Goal: Information Seeking & Learning: Find contact information

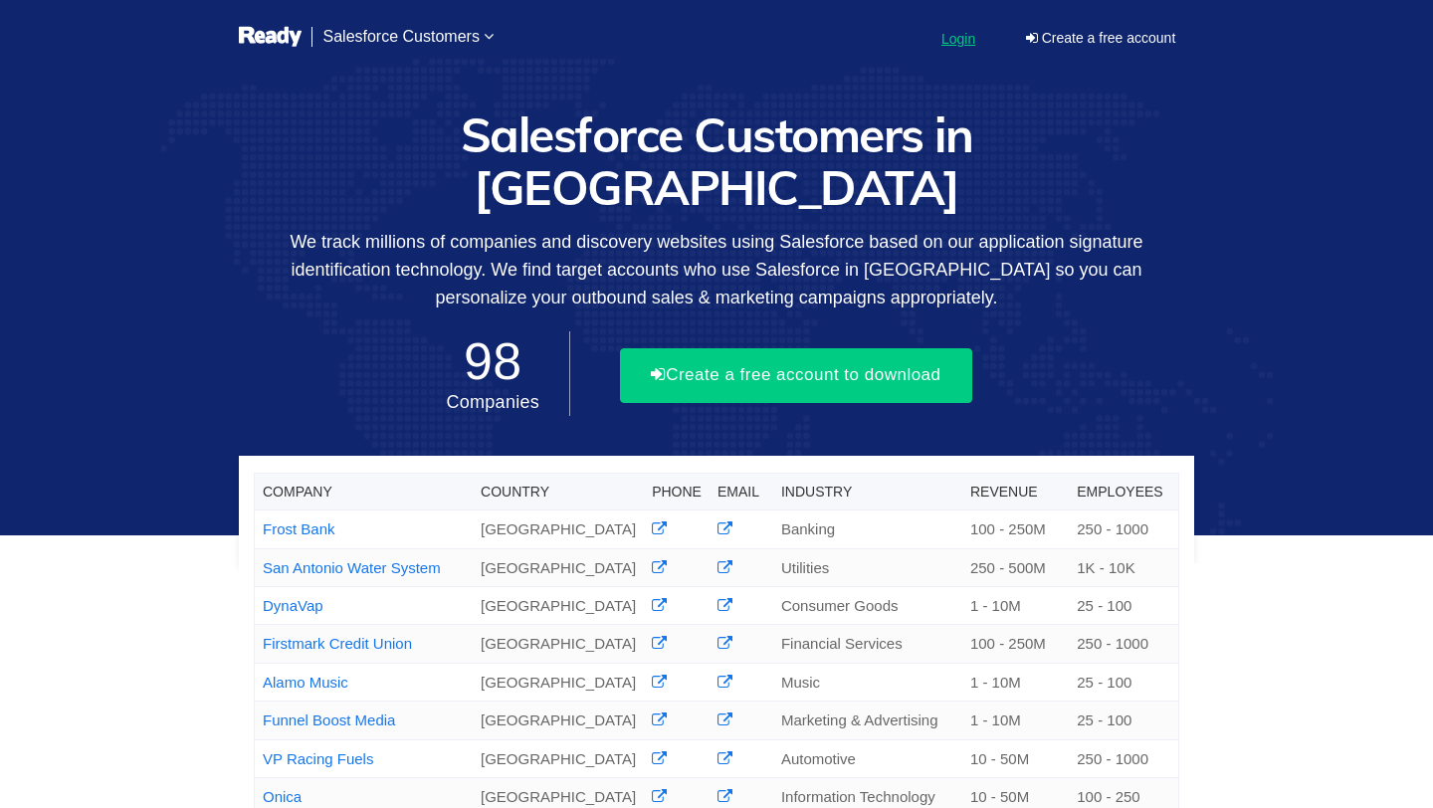
click at [960, 50] on link "Login" at bounding box center [959, 38] width 58 height 51
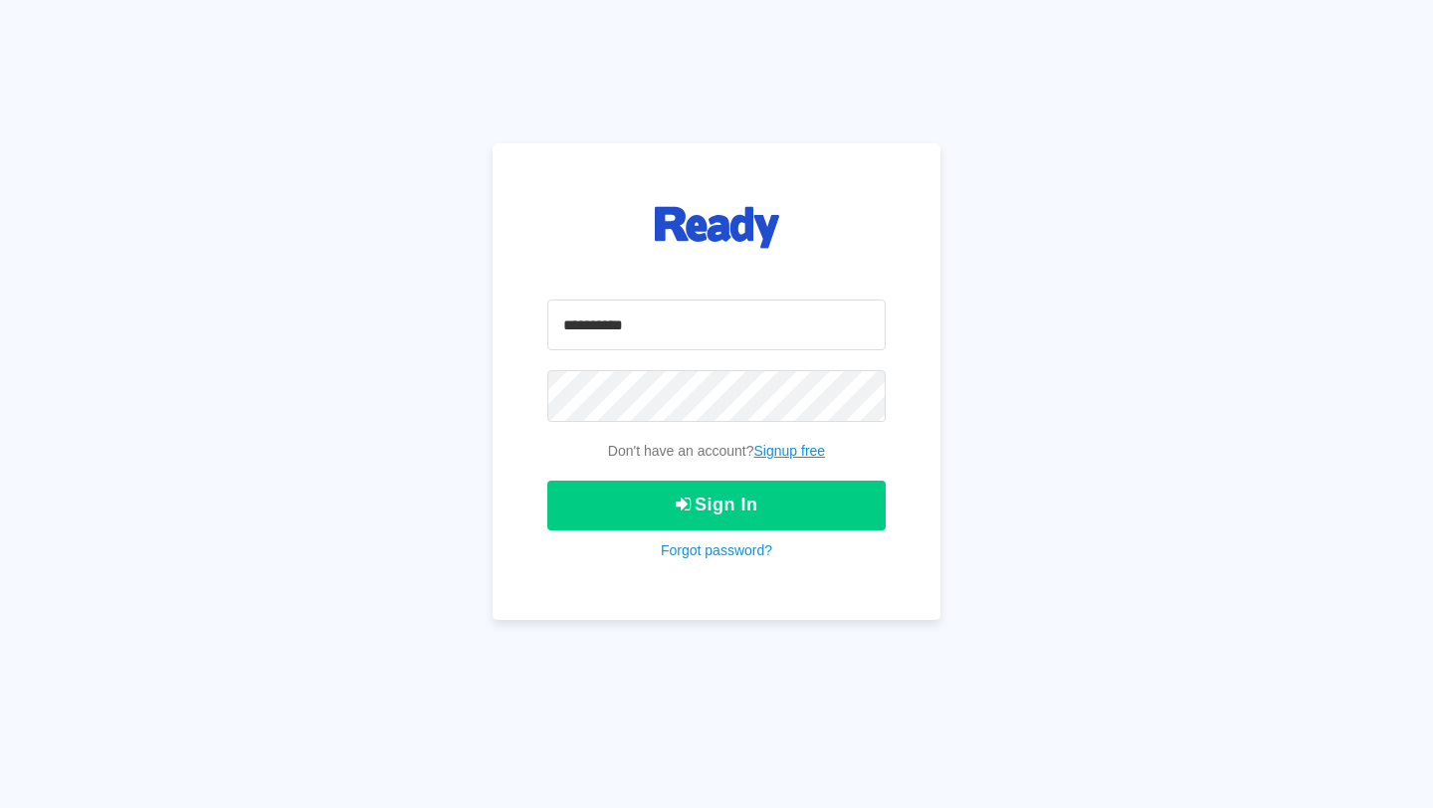
type input "**********"
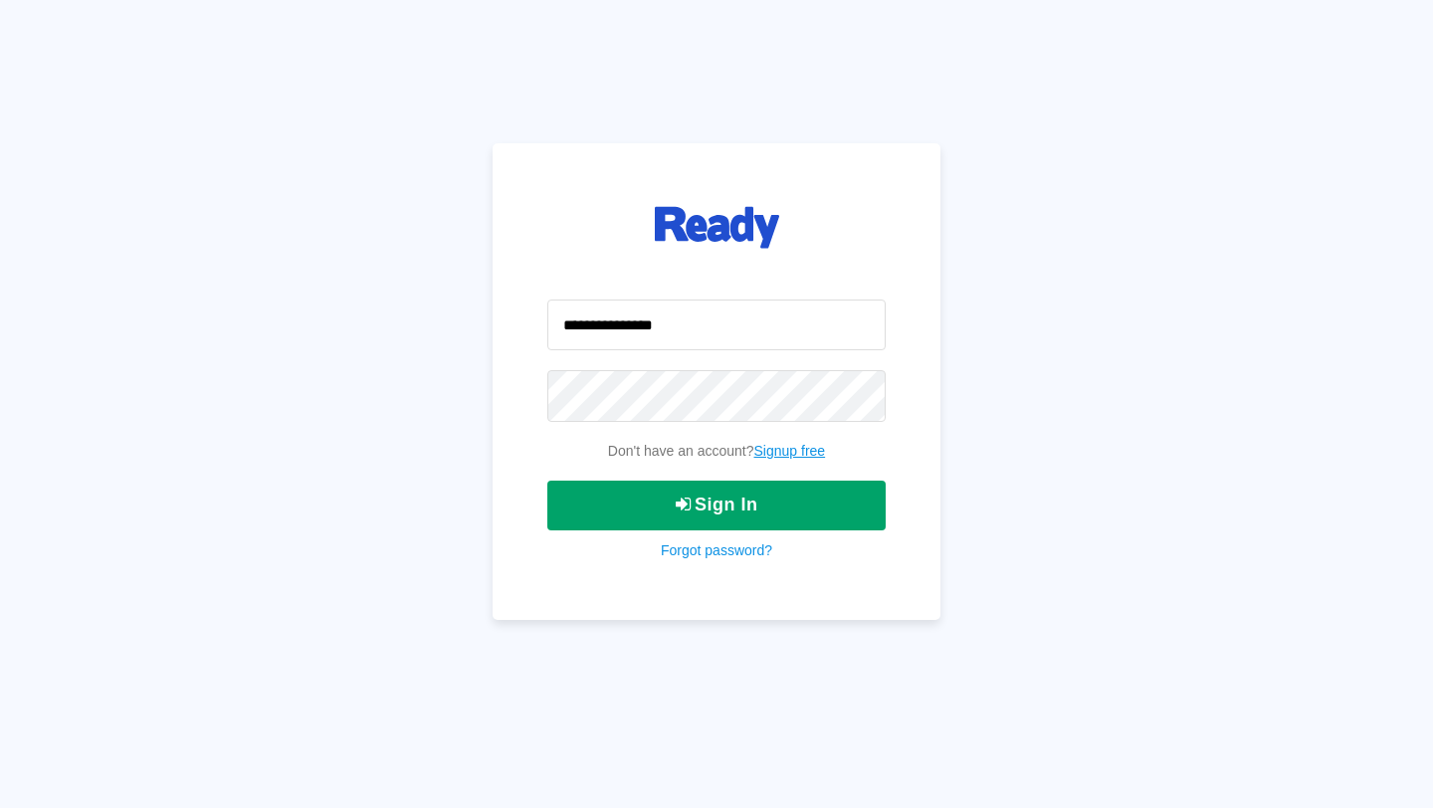
click at [678, 503] on icon "submit" at bounding box center [684, 505] width 16 height 18
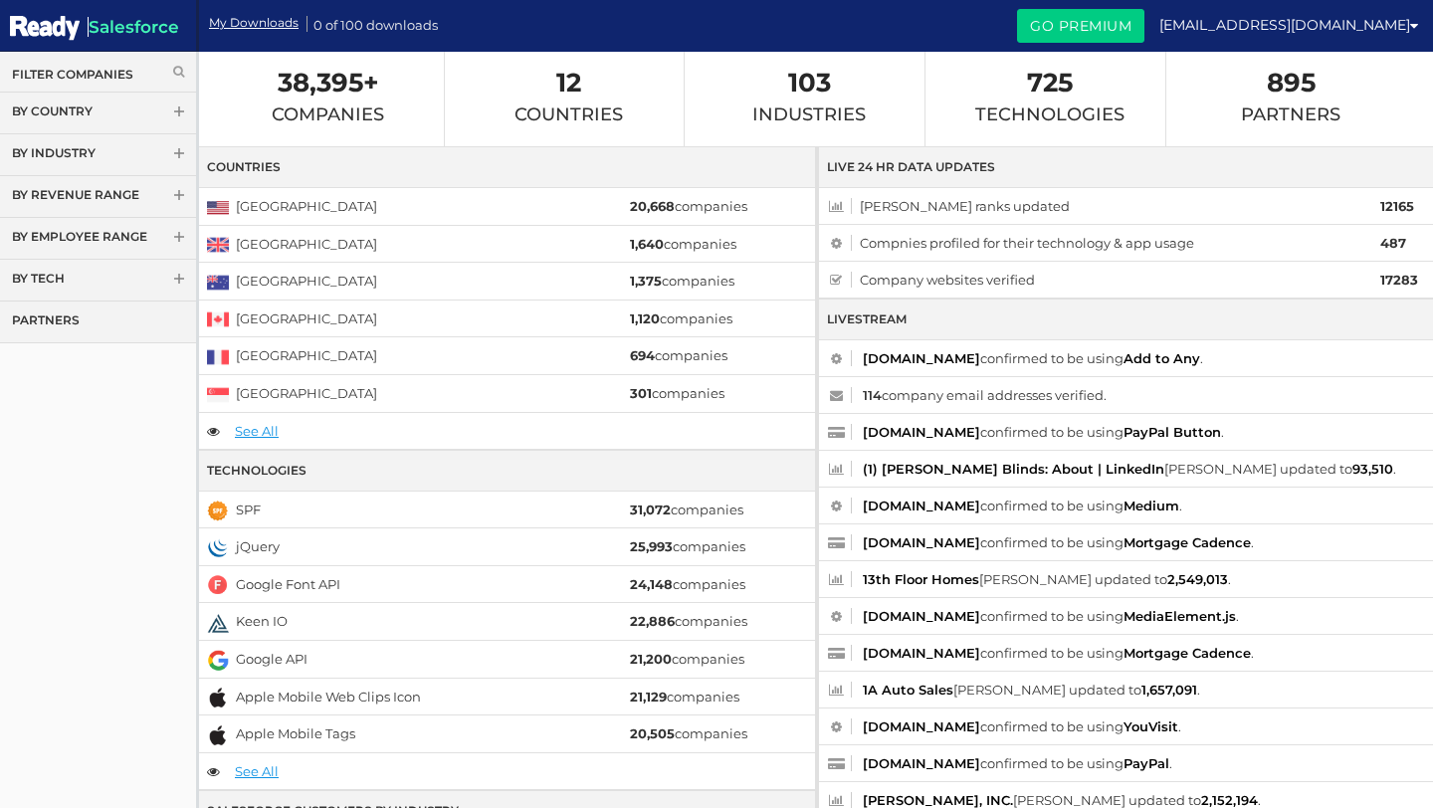
click at [89, 279] on link "By Tech" at bounding box center [98, 281] width 196 height 42
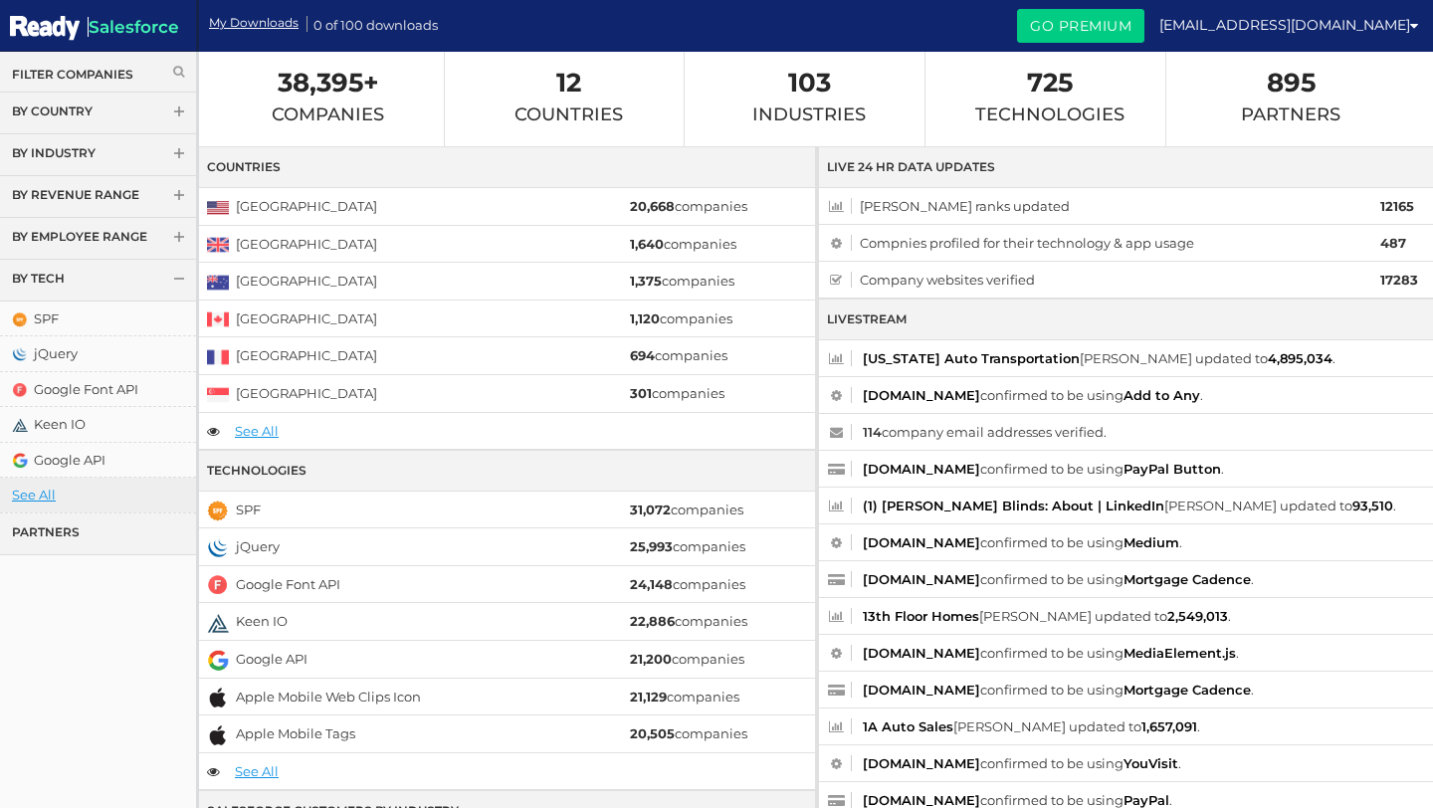
click at [29, 496] on link "See All" at bounding box center [98, 495] width 196 height 35
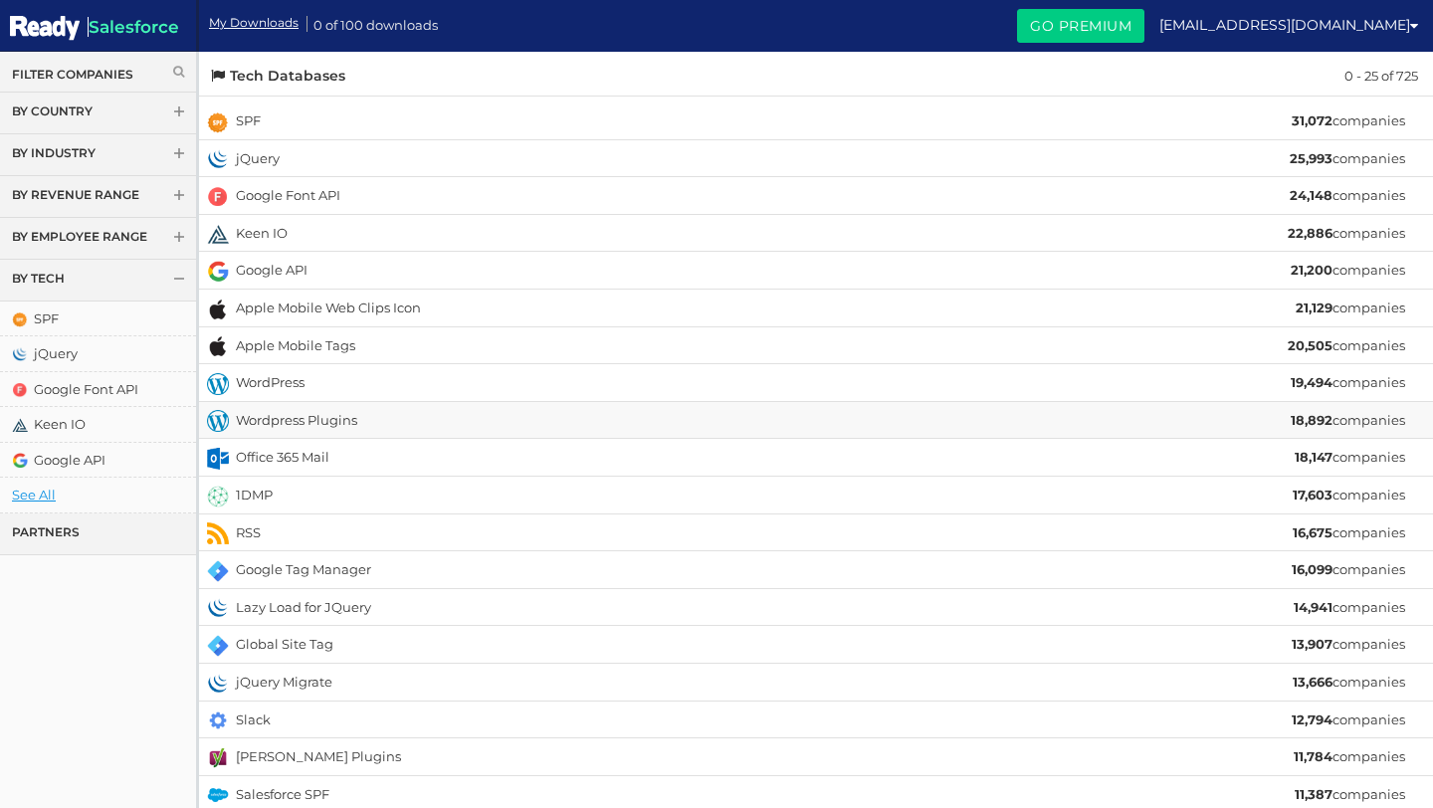
scroll to position [304, 0]
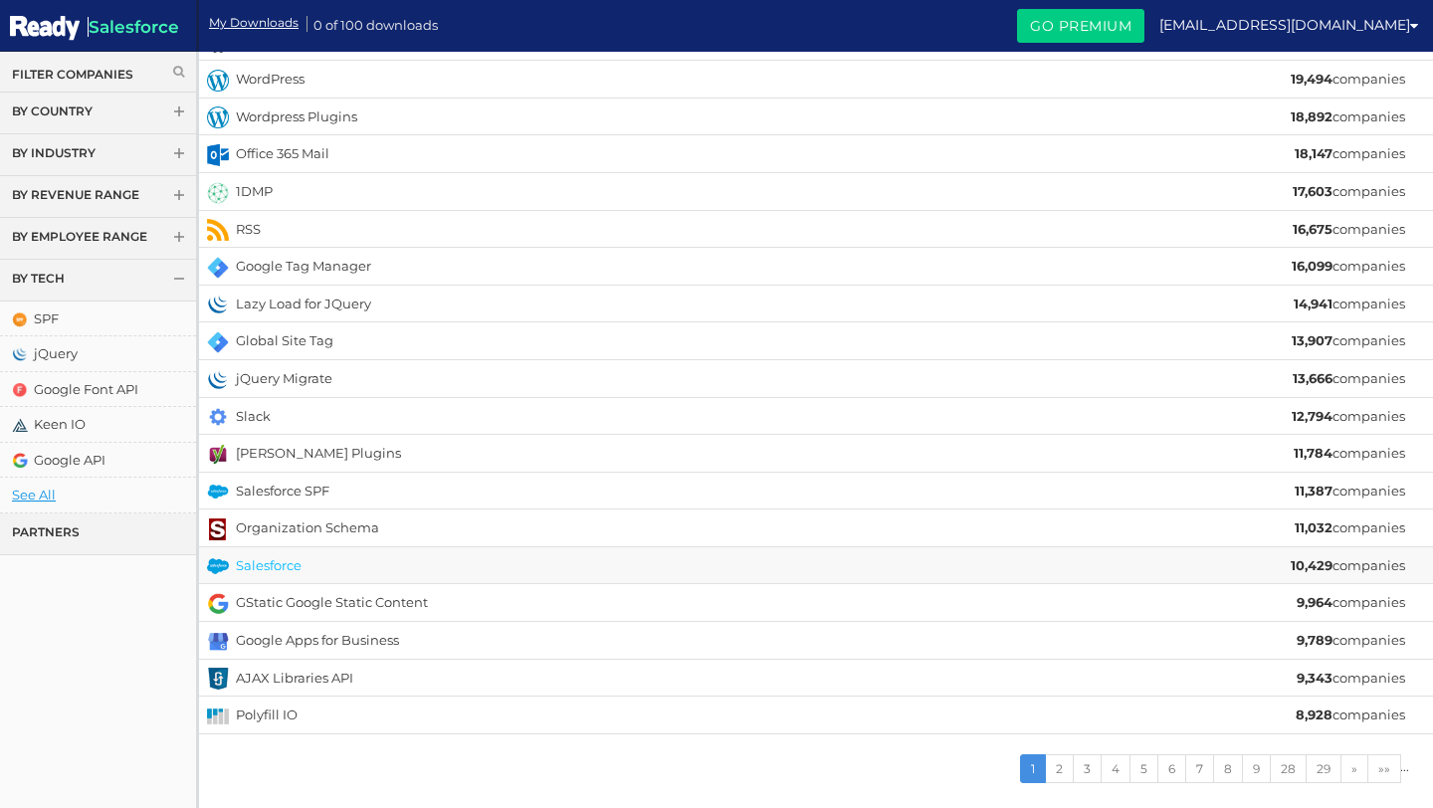
click at [267, 560] on link "Salesforce" at bounding box center [269, 565] width 66 height 16
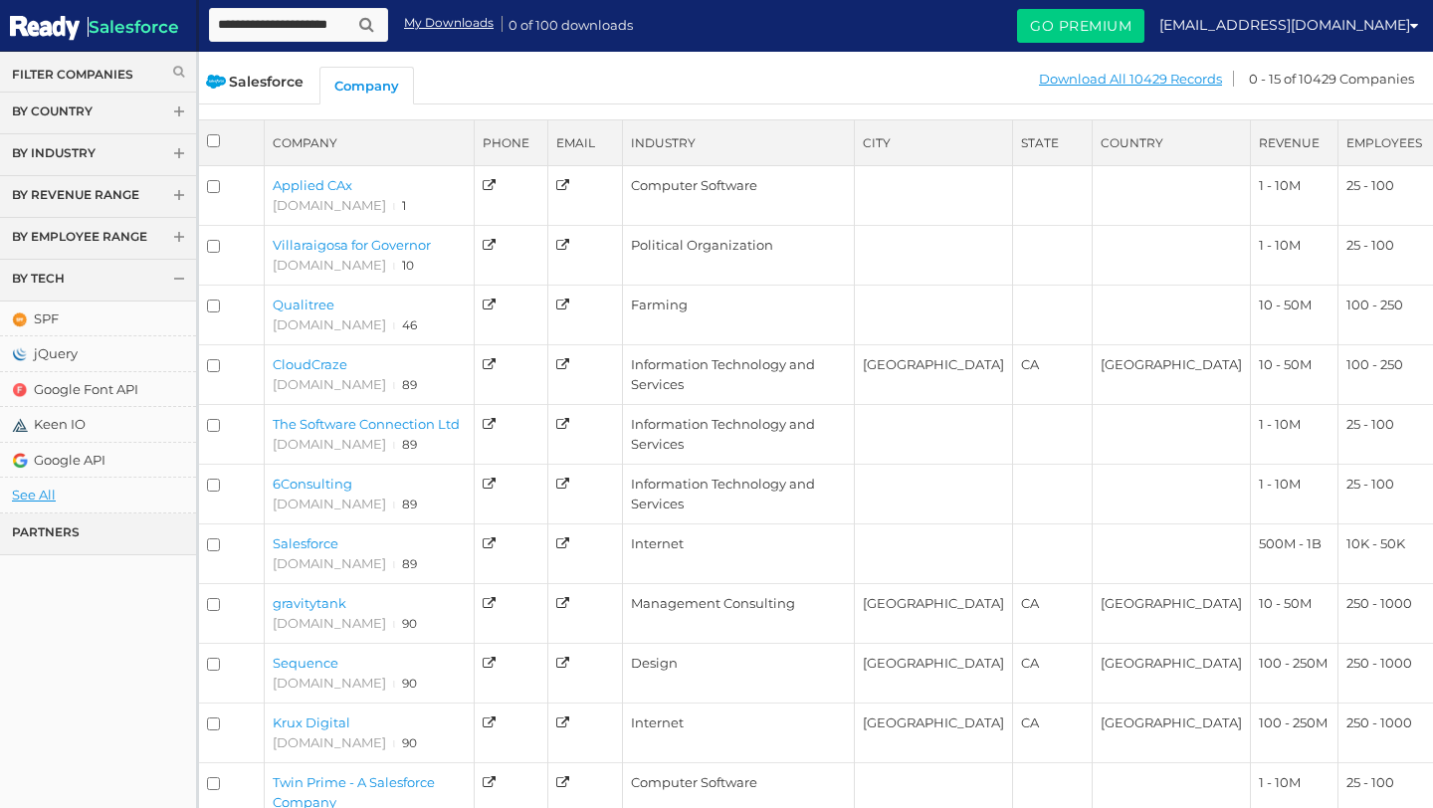
drag, startPoint x: 275, startPoint y: 205, endPoint x: 1053, endPoint y: 28, distance: 798.4
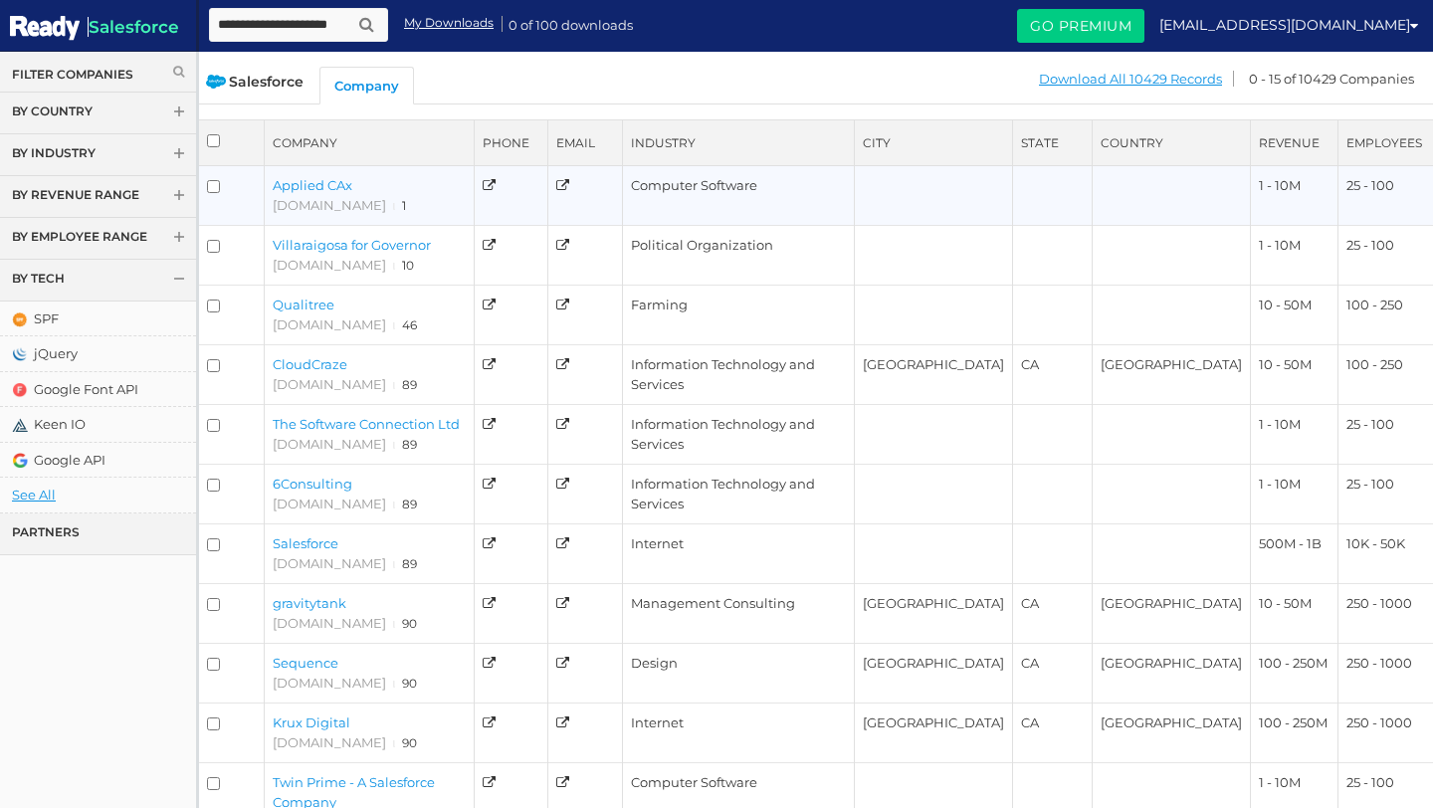
click at [344, 196] on div "[DOMAIN_NAME] ι 1" at bounding box center [369, 206] width 193 height 20
click at [336, 183] on link "Applied CAx" at bounding box center [313, 185] width 80 height 16
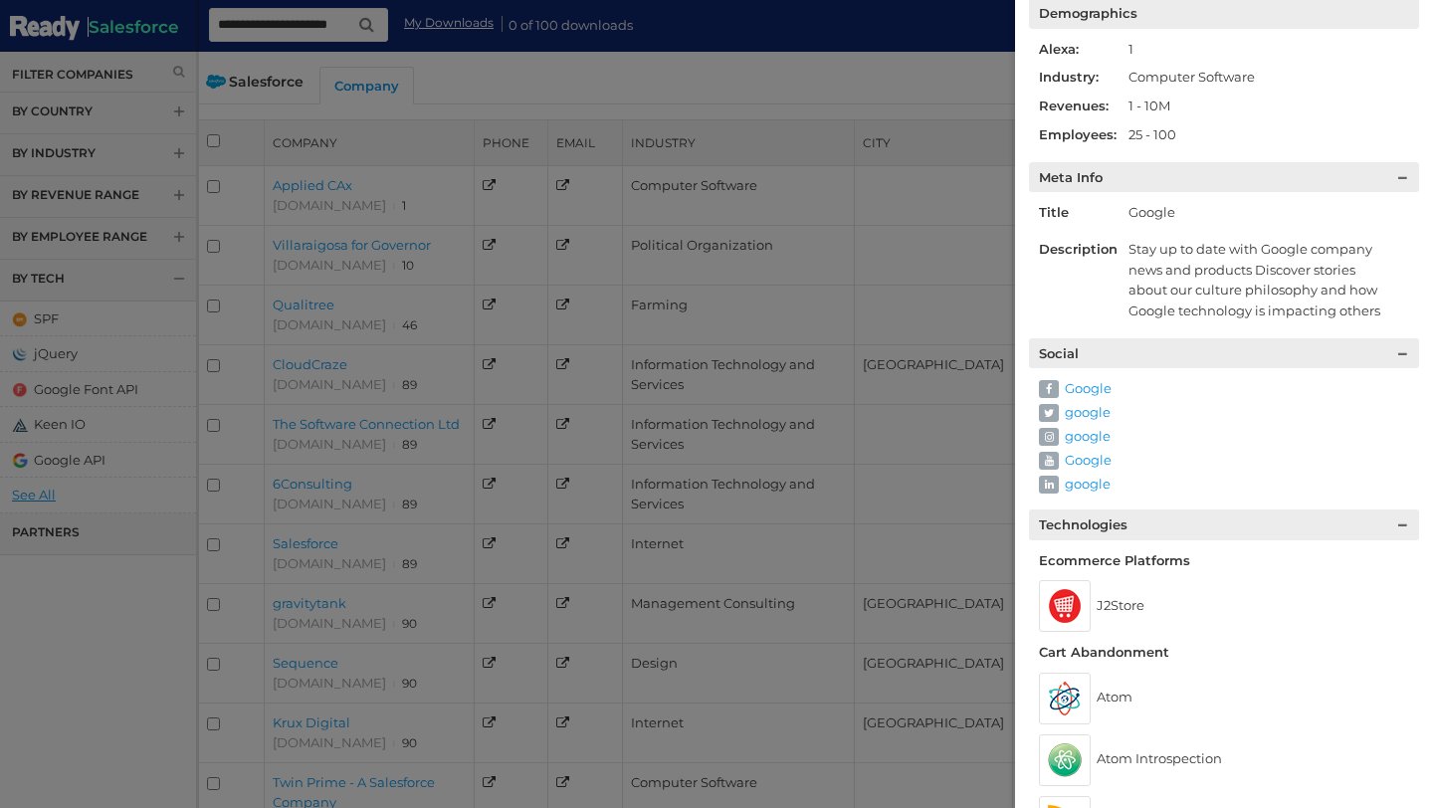
scroll to position [204, 0]
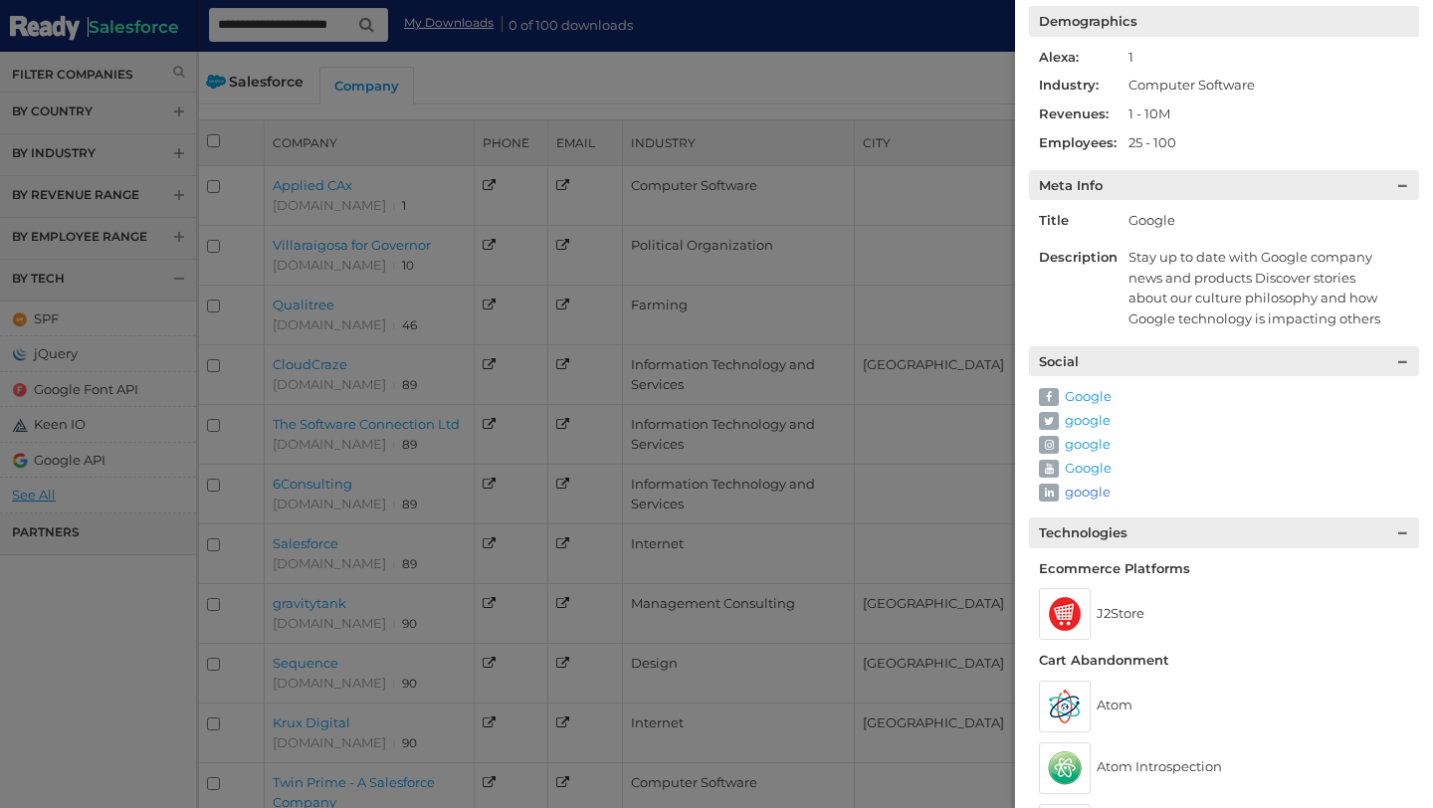
click at [1076, 492] on link "google" at bounding box center [1088, 492] width 46 height 16
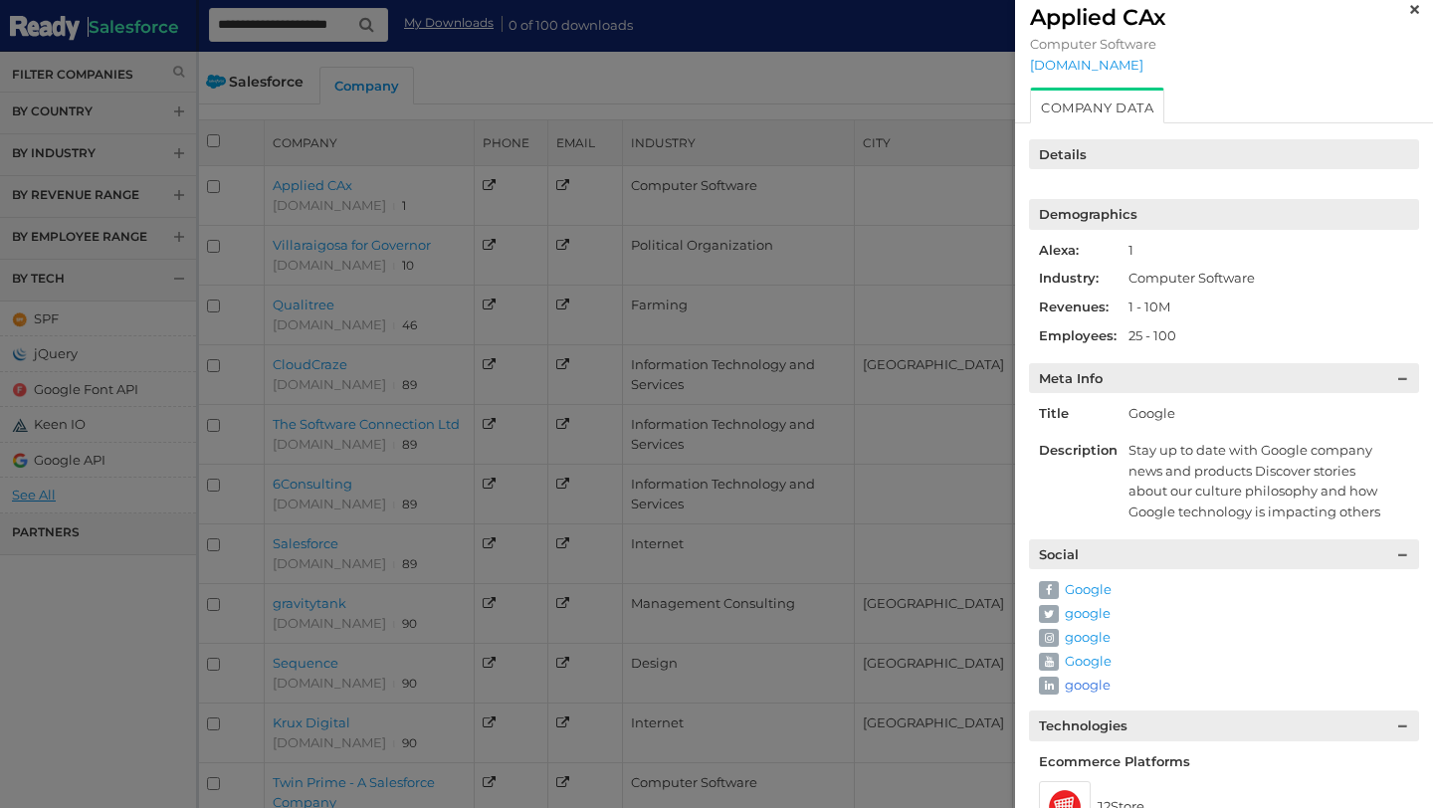
scroll to position [0, 0]
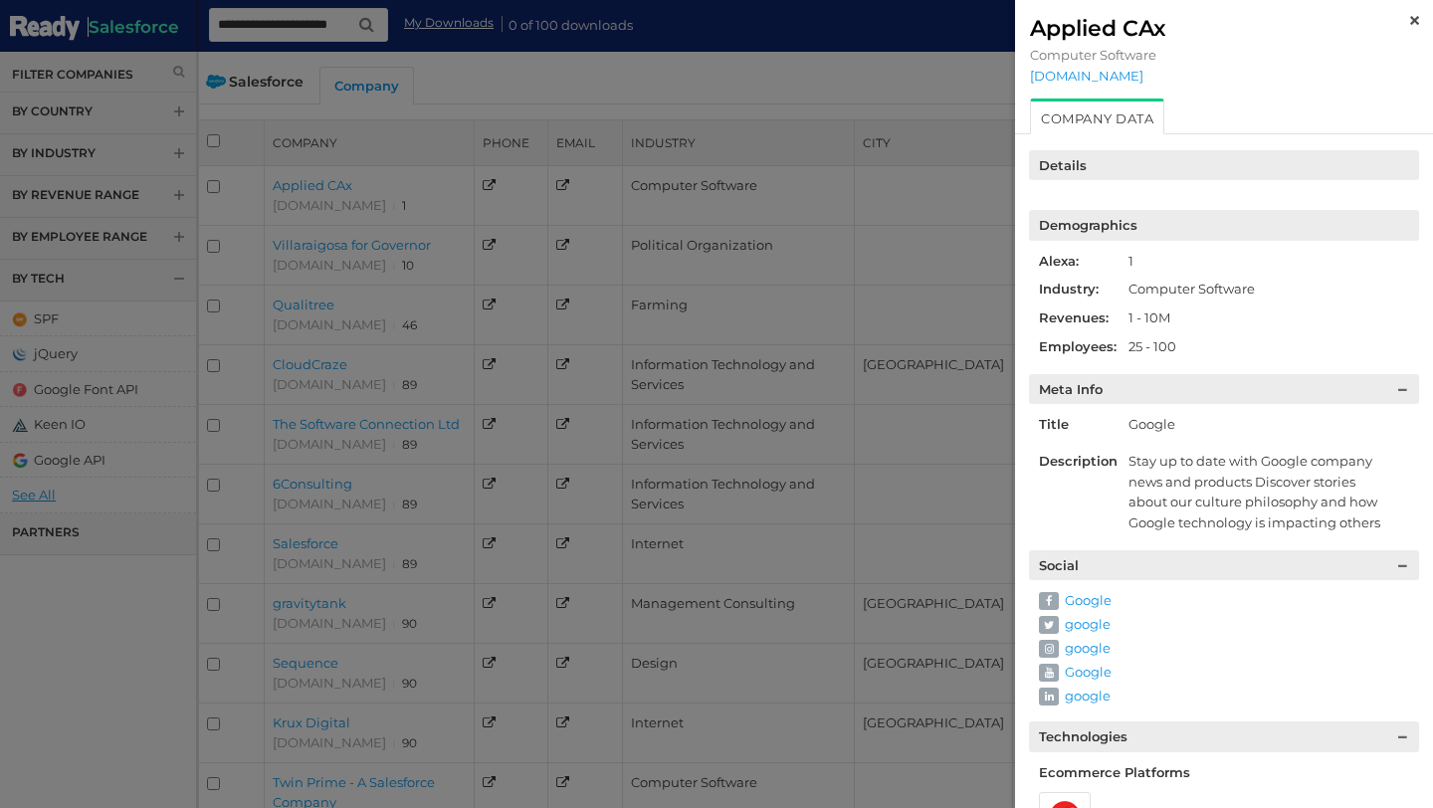
click at [1409, 18] on div "Applied CAx" at bounding box center [1224, 28] width 388 height 27
click at [1416, 16] on img at bounding box center [1415, 20] width 9 height 9
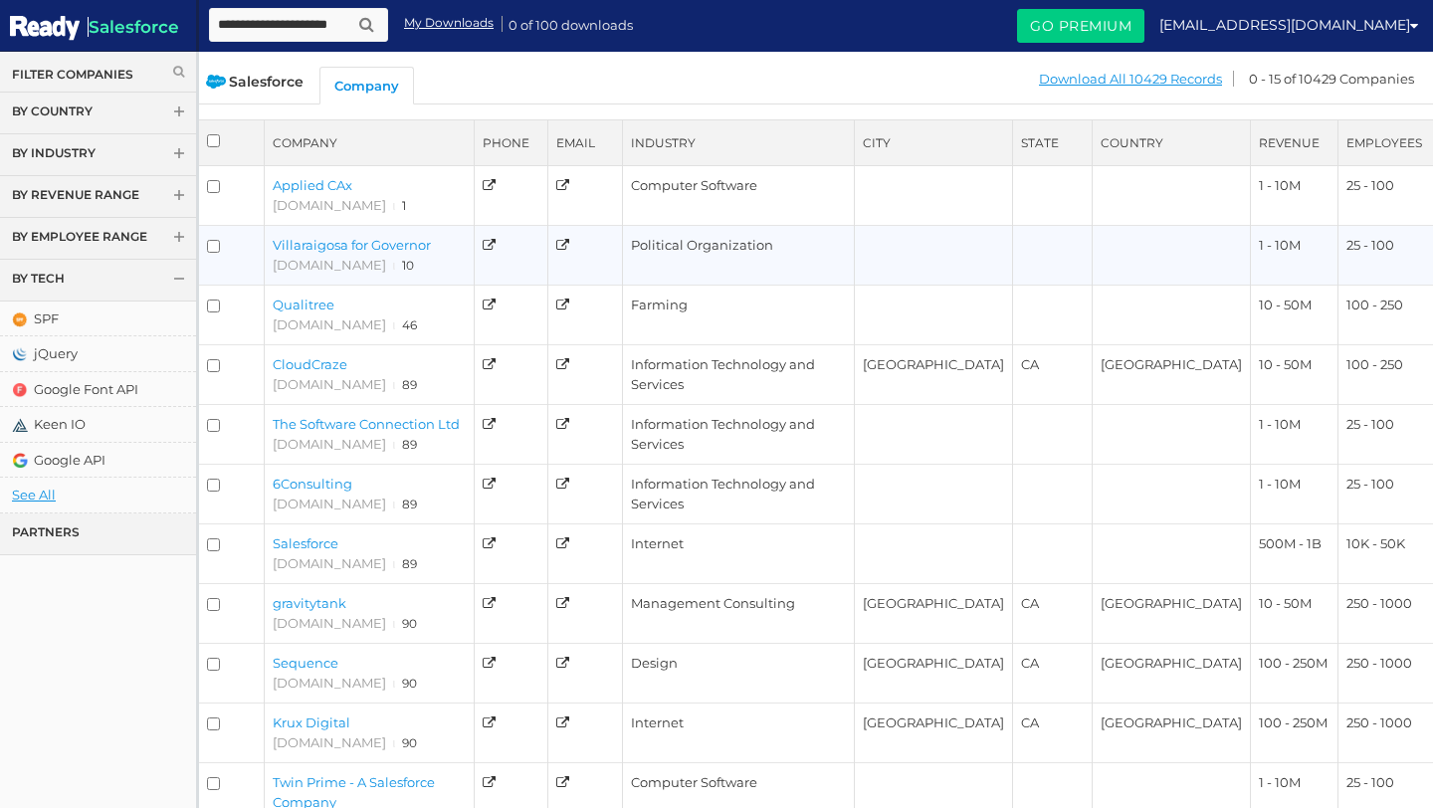
click at [368, 245] on link "Villaraigosa for Governor" at bounding box center [352, 245] width 158 height 16
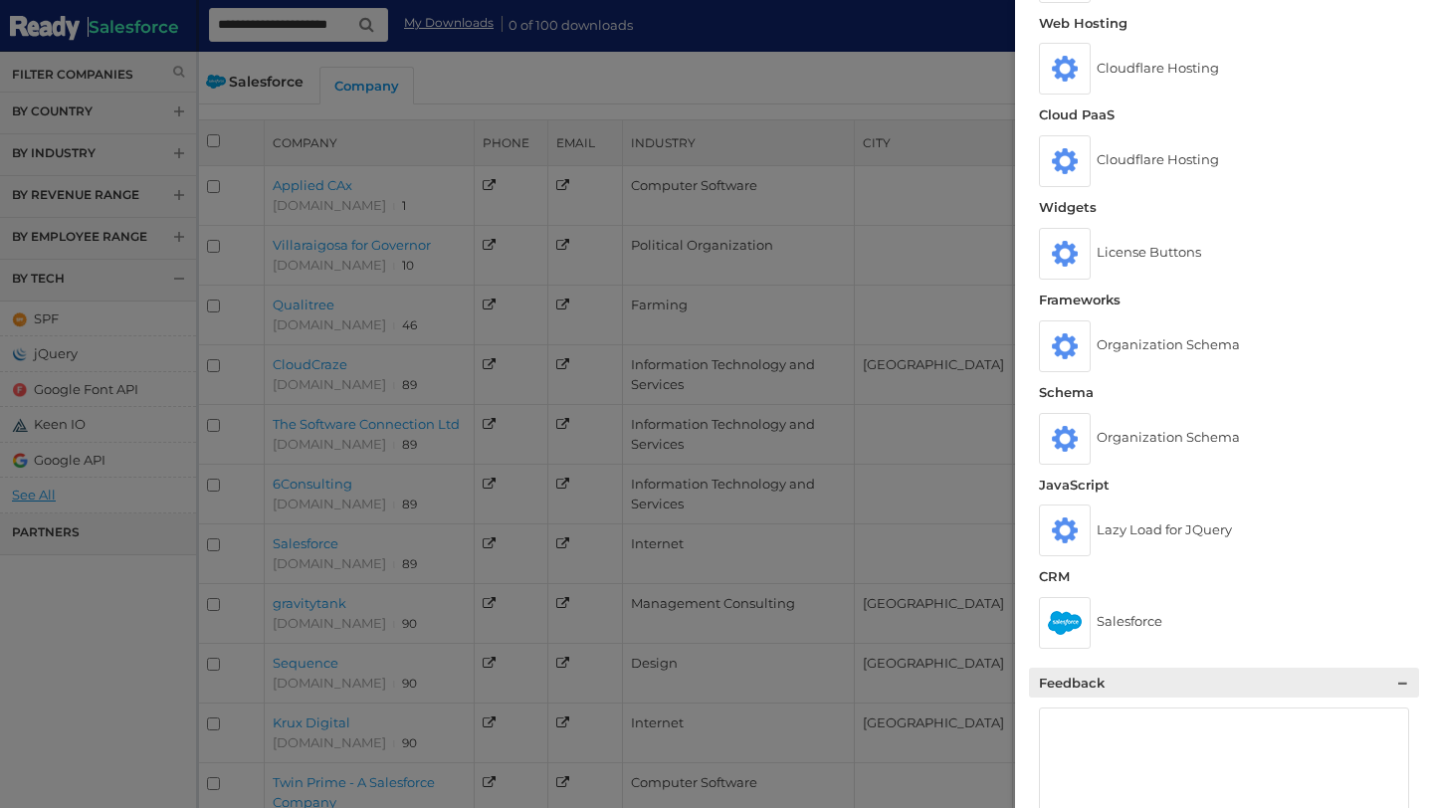
scroll to position [998, 0]
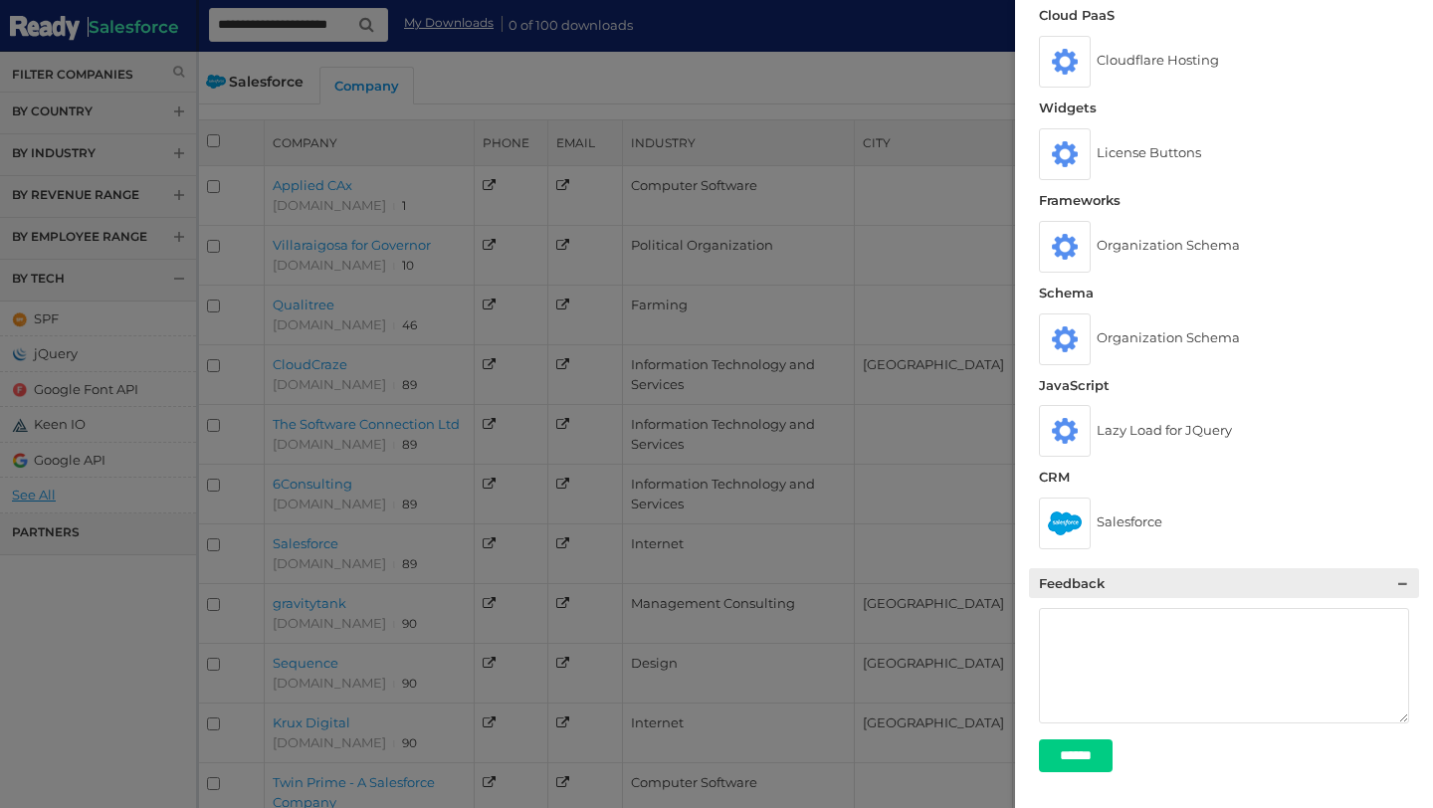
click at [867, 81] on div at bounding box center [716, 404] width 1433 height 808
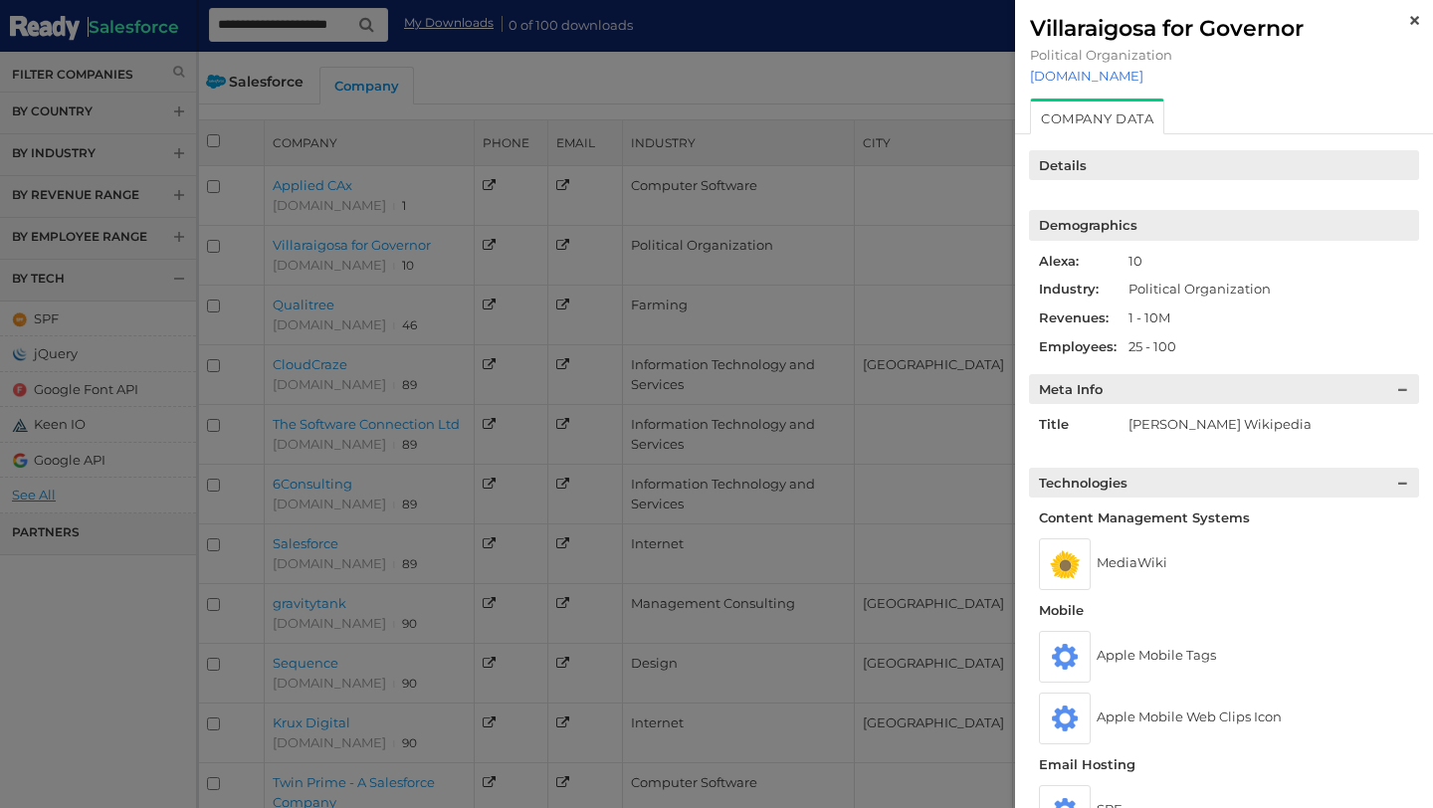
click at [1140, 71] on link "antonioforcalifornia.com" at bounding box center [1224, 76] width 388 height 16
click at [1415, 14] on link at bounding box center [1415, 19] width 9 height 16
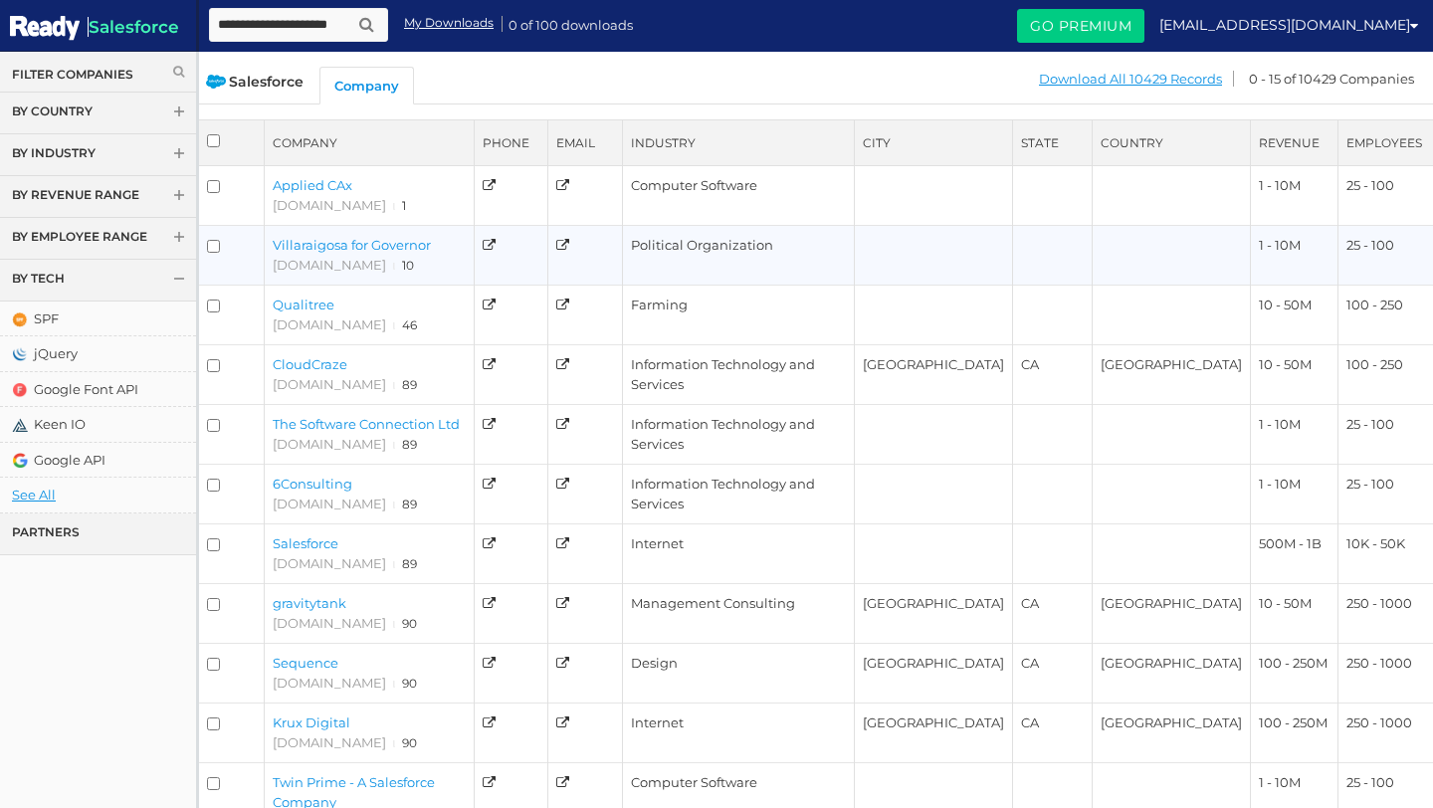
click at [349, 246] on link "Villaraigosa for Governor" at bounding box center [352, 245] width 158 height 16
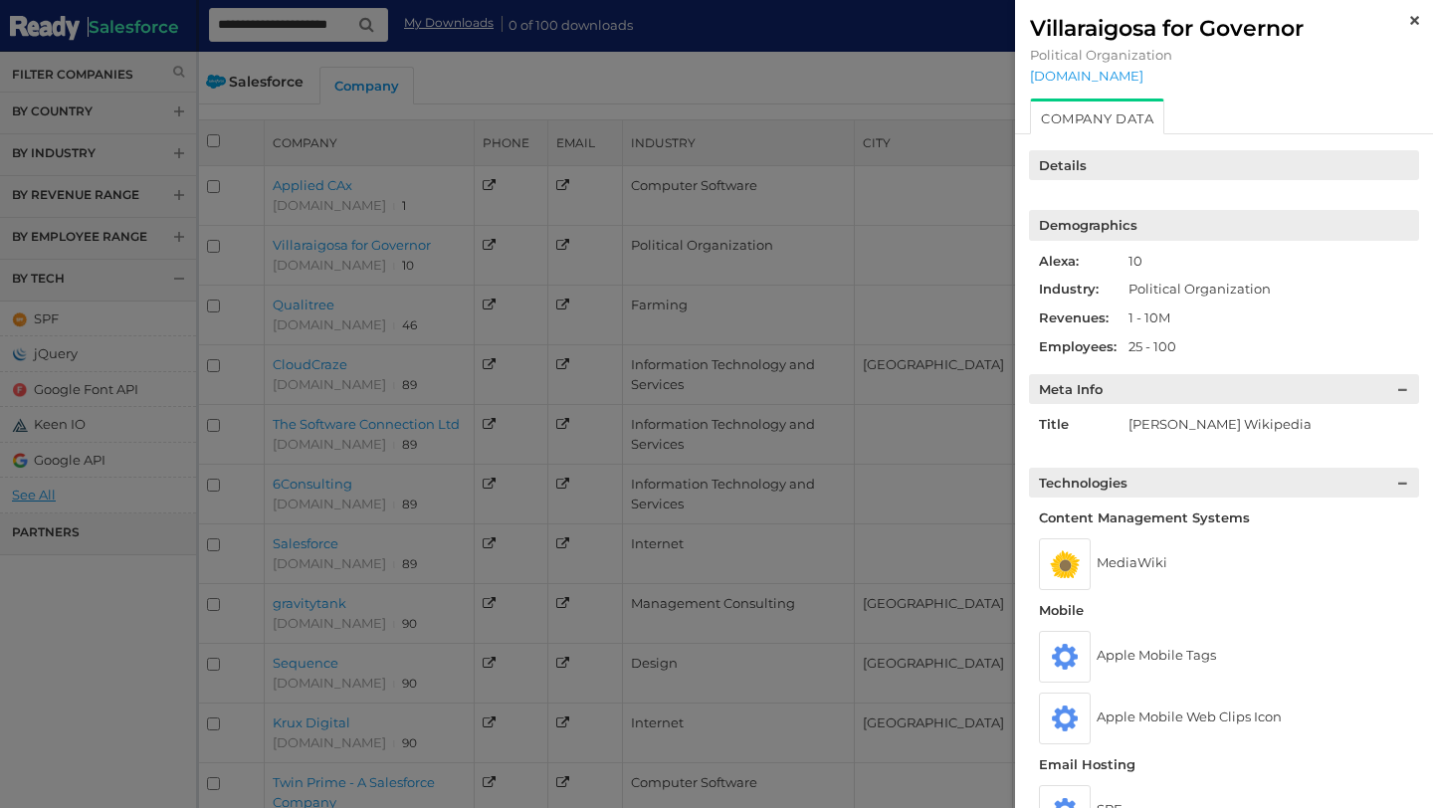
scroll to position [119, 0]
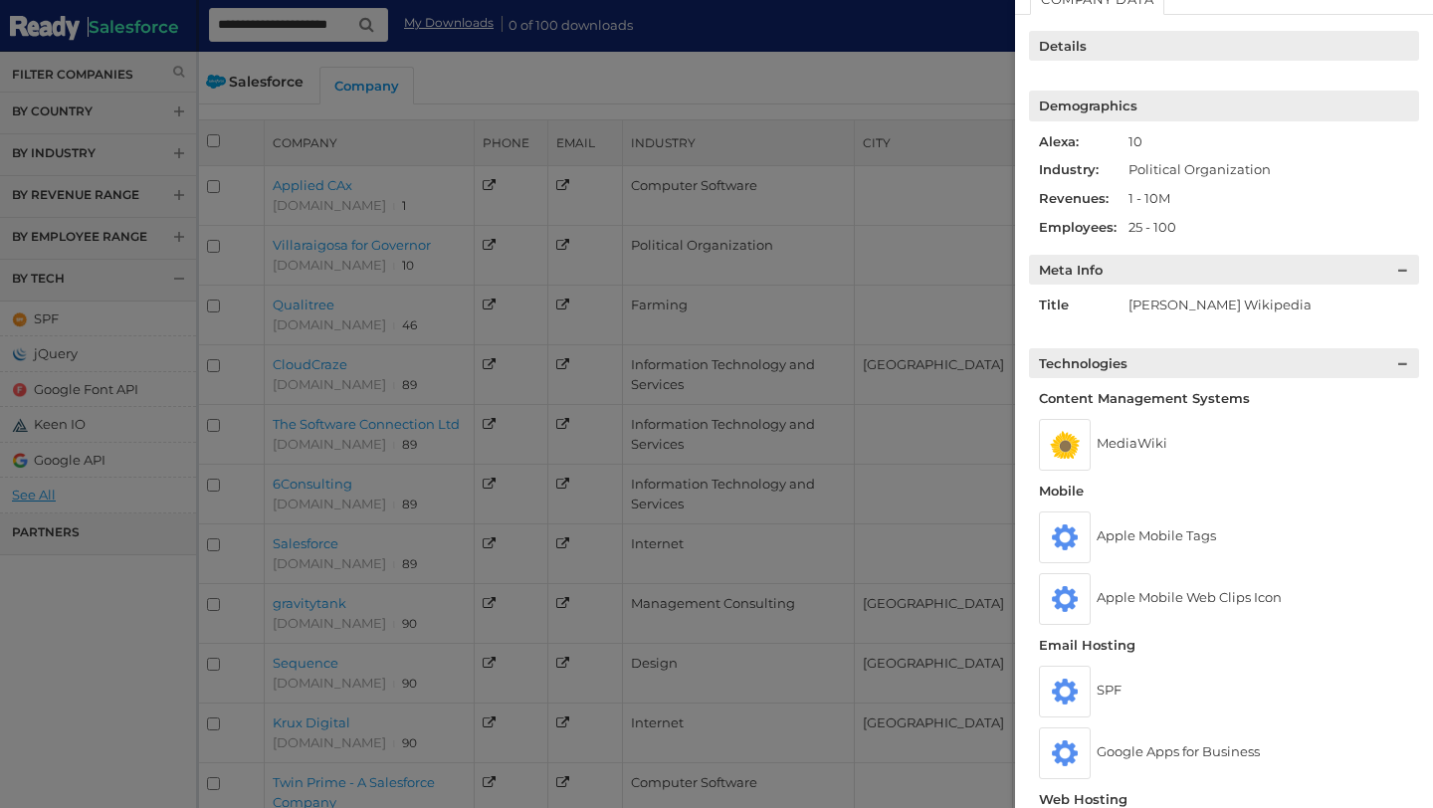
click at [1189, 312] on li "Antonio Villaraigosa Wikipedia" at bounding box center [1258, 305] width 259 height 21
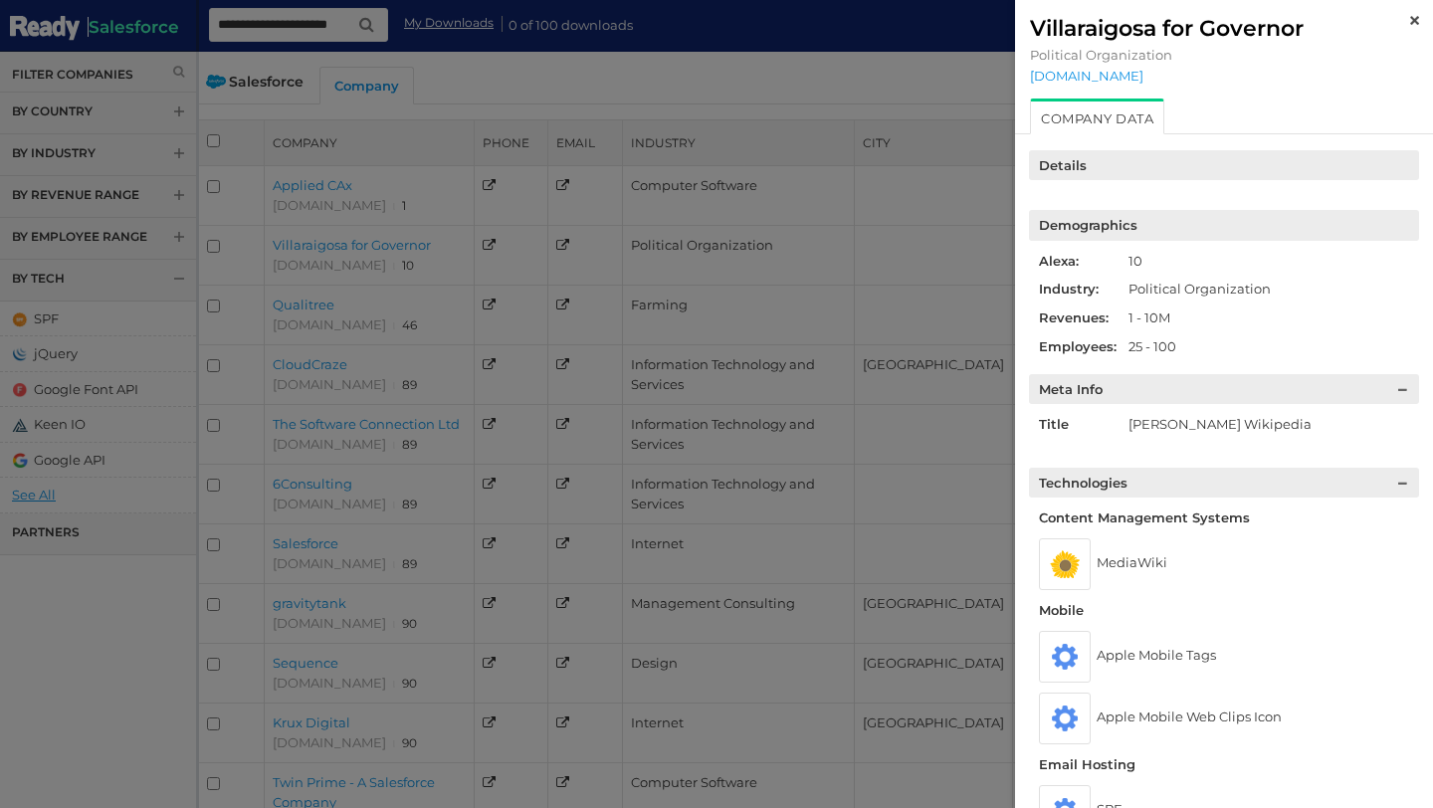
click at [890, 25] on div at bounding box center [716, 404] width 1433 height 808
click at [1419, 19] on img at bounding box center [1415, 20] width 9 height 9
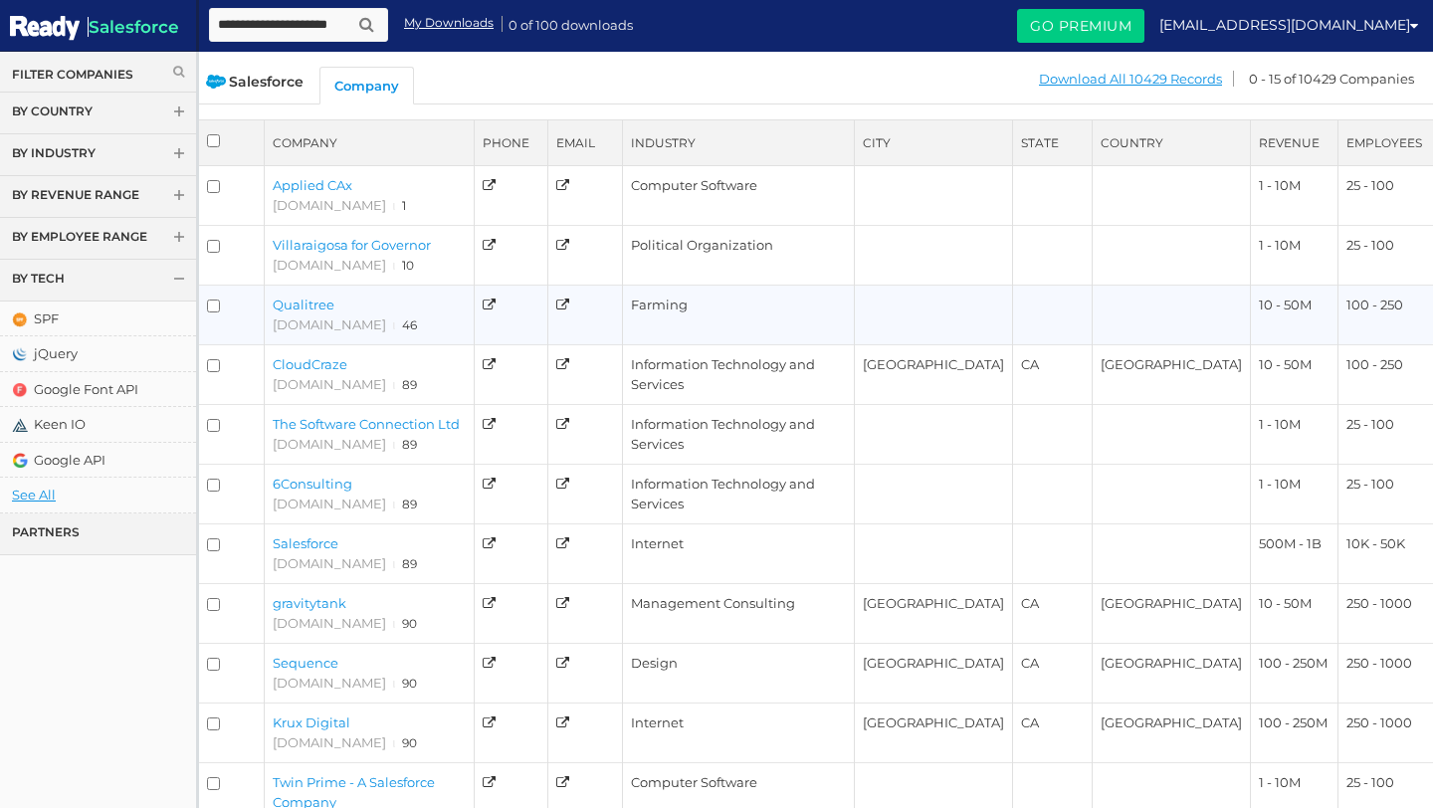
click at [313, 304] on link "Qualitree" at bounding box center [304, 305] width 62 height 16
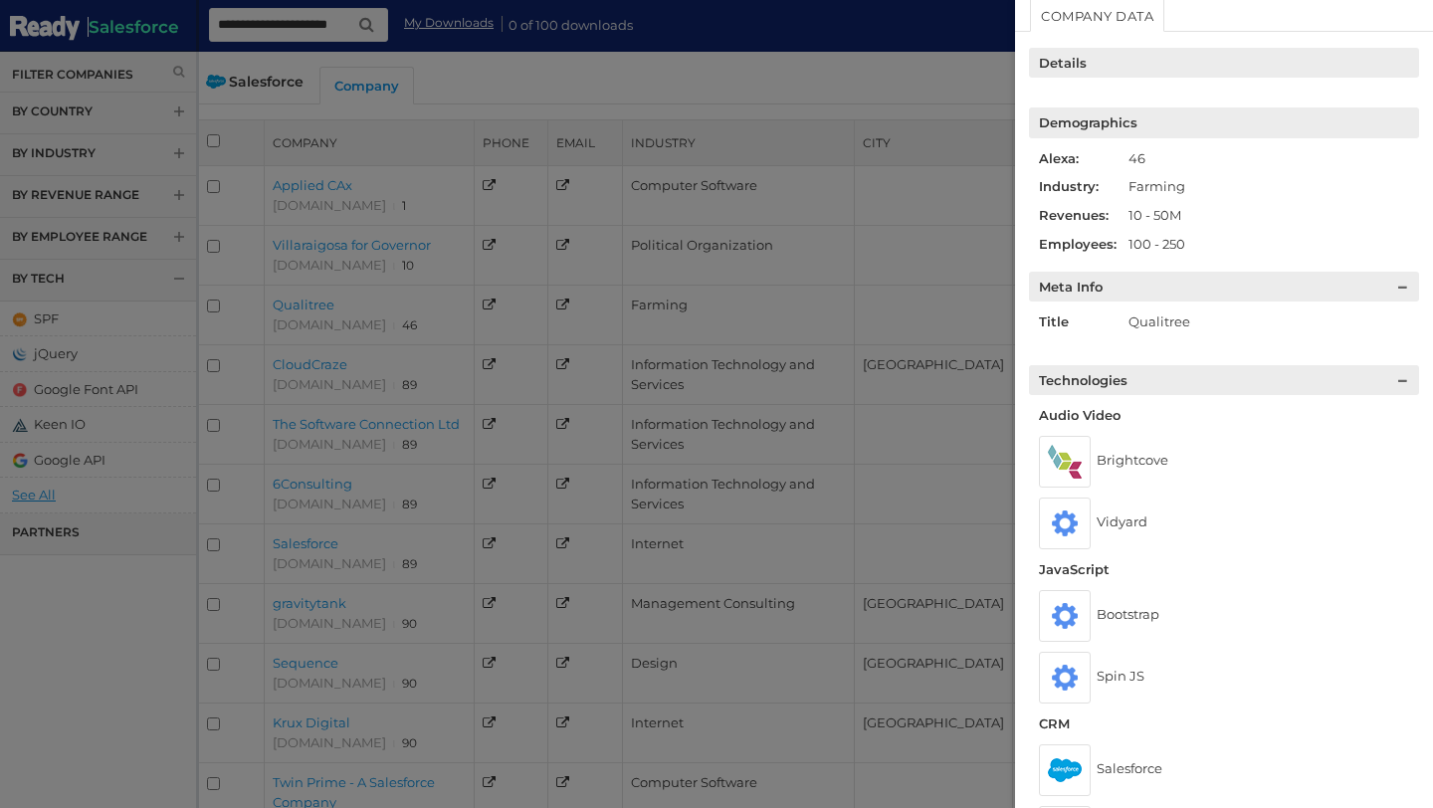
scroll to position [104, 0]
drag, startPoint x: 1131, startPoint y: 325, endPoint x: 1216, endPoint y: 325, distance: 85.6
click at [1216, 325] on li "Qualitree" at bounding box center [1258, 321] width 259 height 21
copy li "Qualitree"
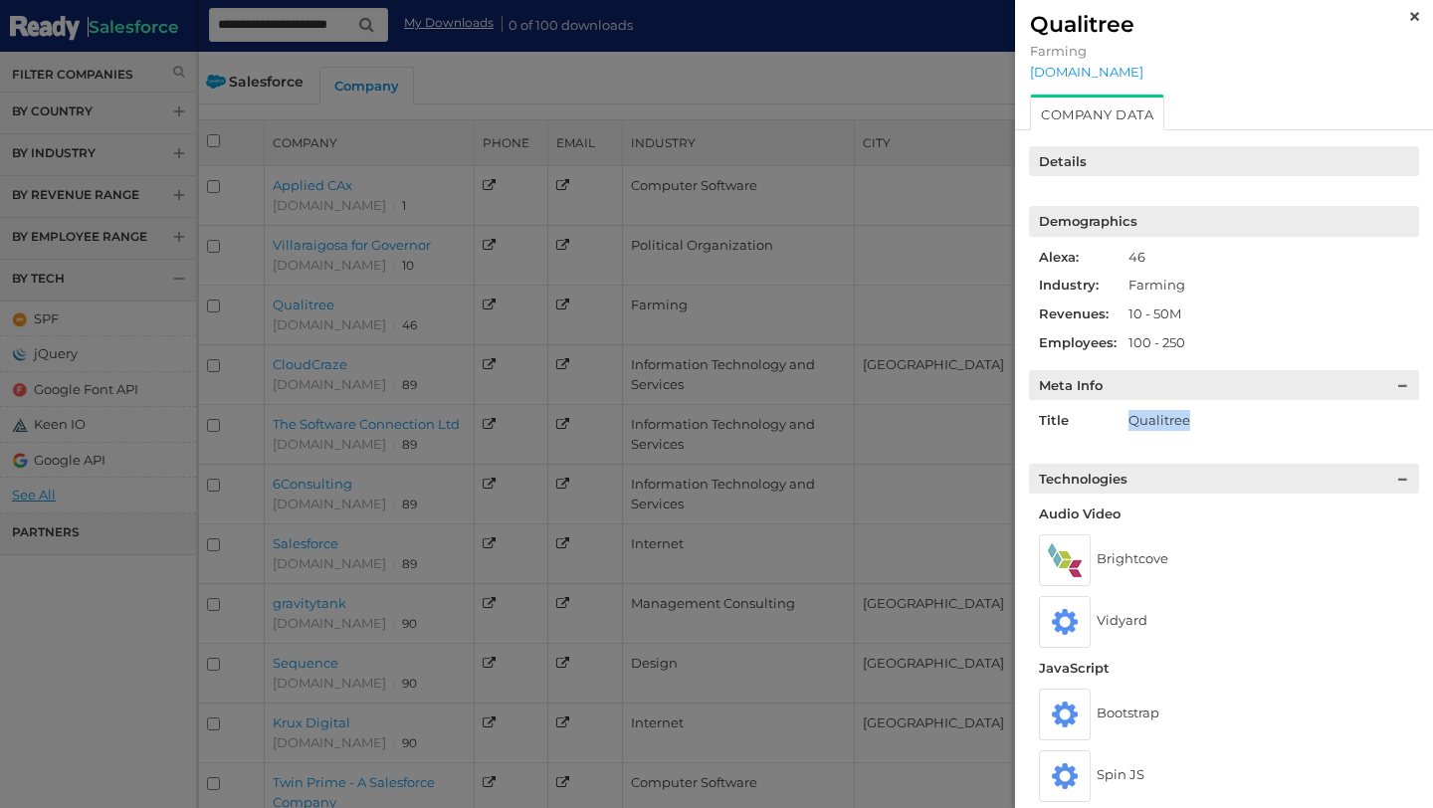
scroll to position [0, 0]
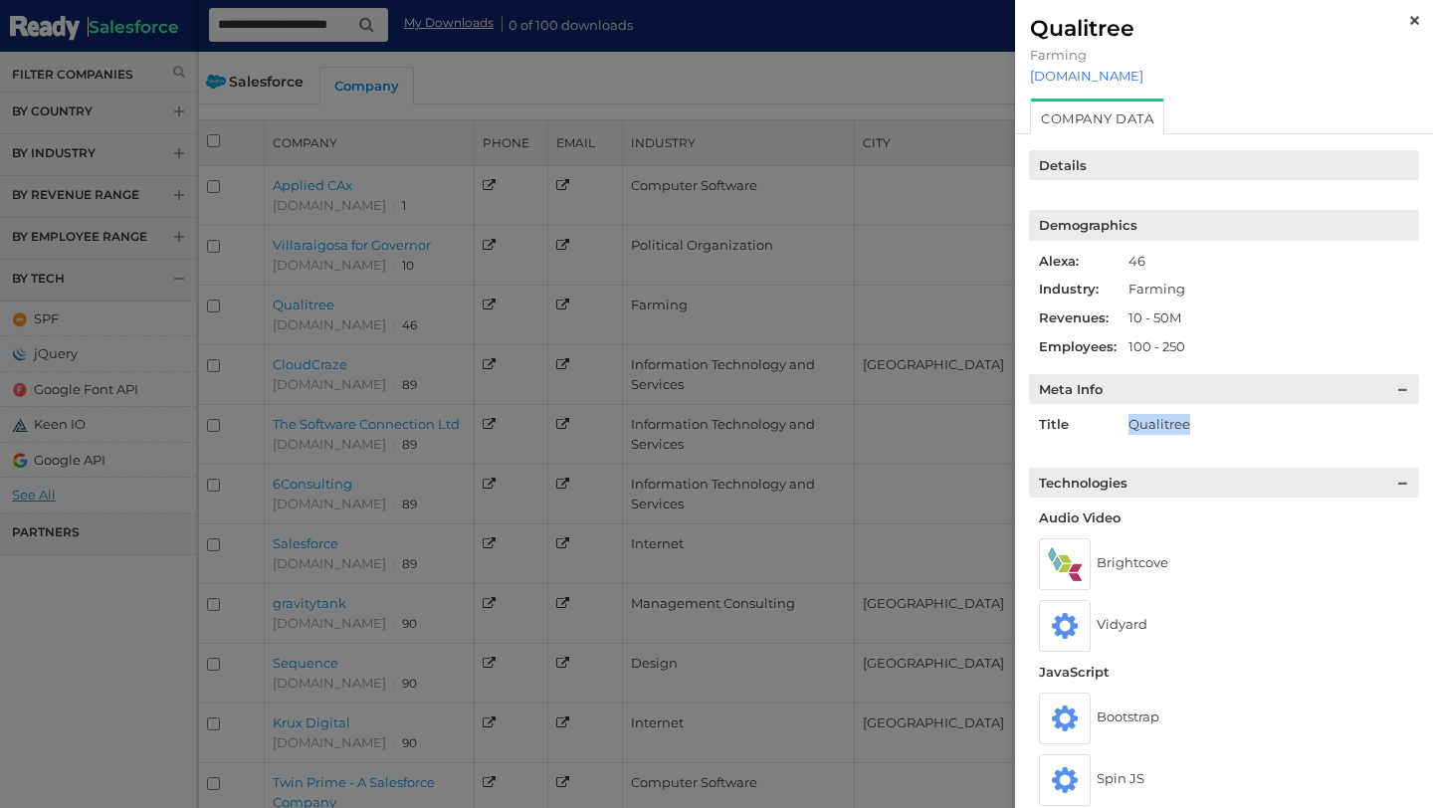
click at [1093, 78] on link "qualitree.com" at bounding box center [1224, 76] width 388 height 16
click at [1411, 19] on img at bounding box center [1415, 20] width 9 height 9
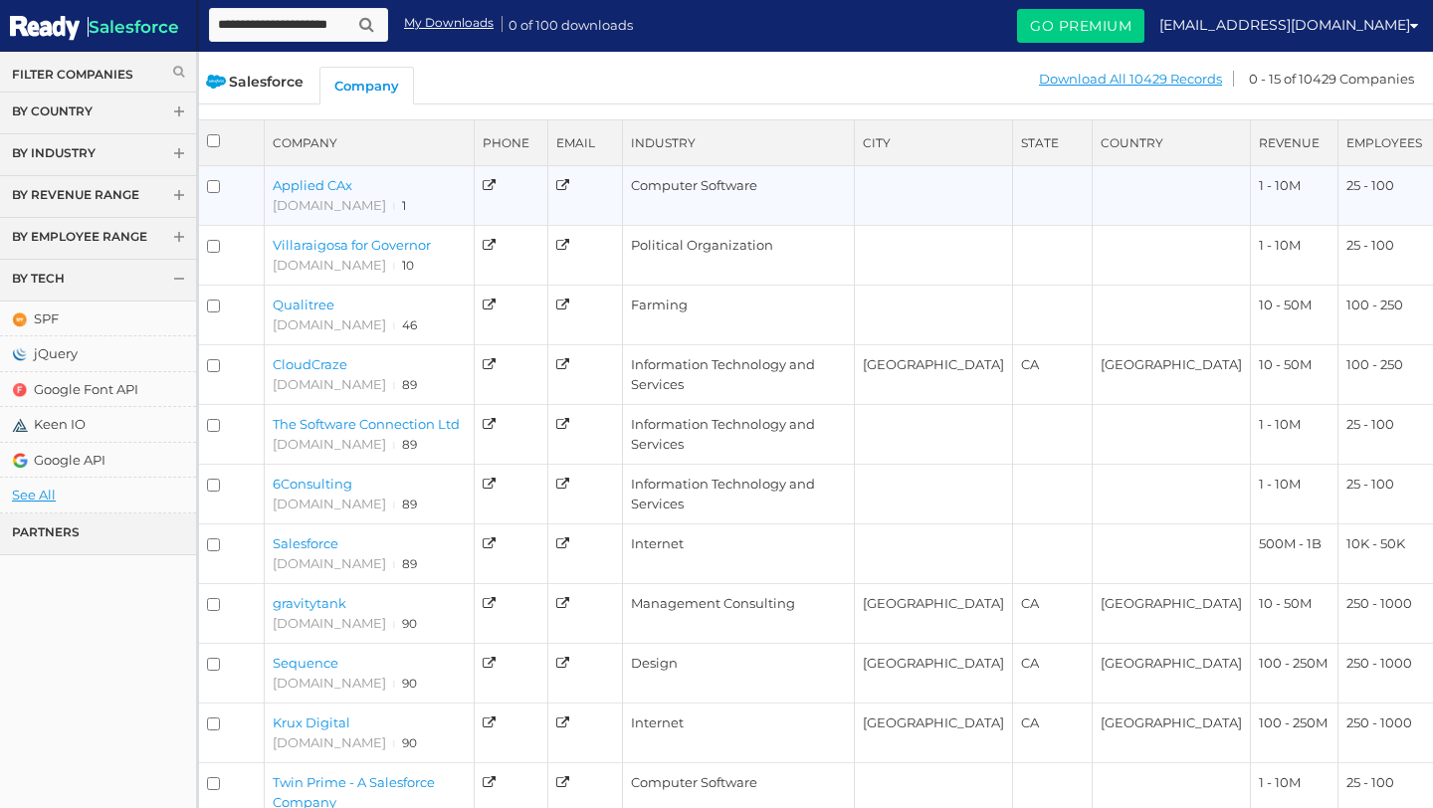
click at [347, 193] on link "Applied CAx" at bounding box center [313, 185] width 80 height 16
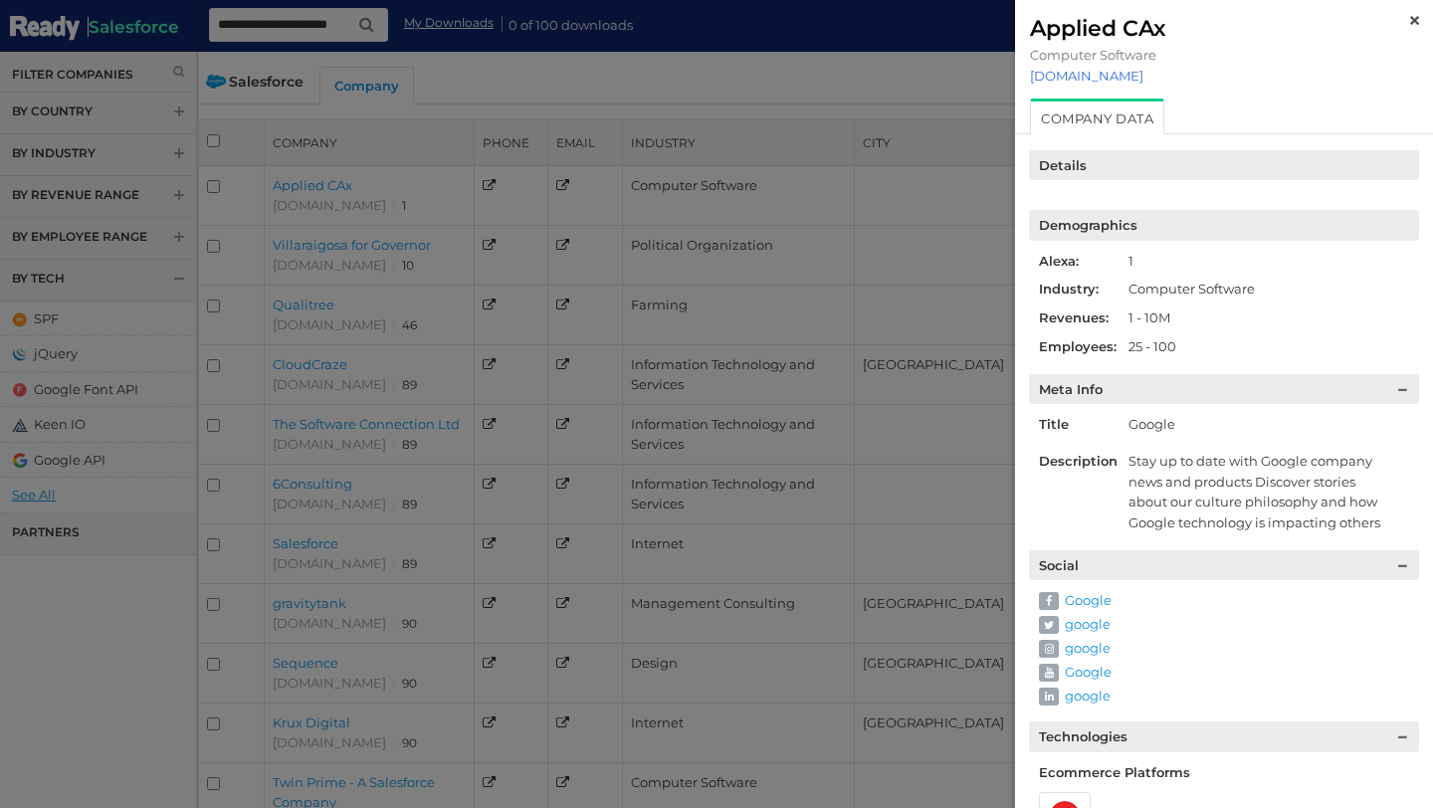
click at [1058, 80] on link "appliedcax.com" at bounding box center [1224, 76] width 388 height 16
click at [796, 225] on div at bounding box center [716, 404] width 1433 height 808
click at [1413, 17] on img at bounding box center [1415, 20] width 9 height 9
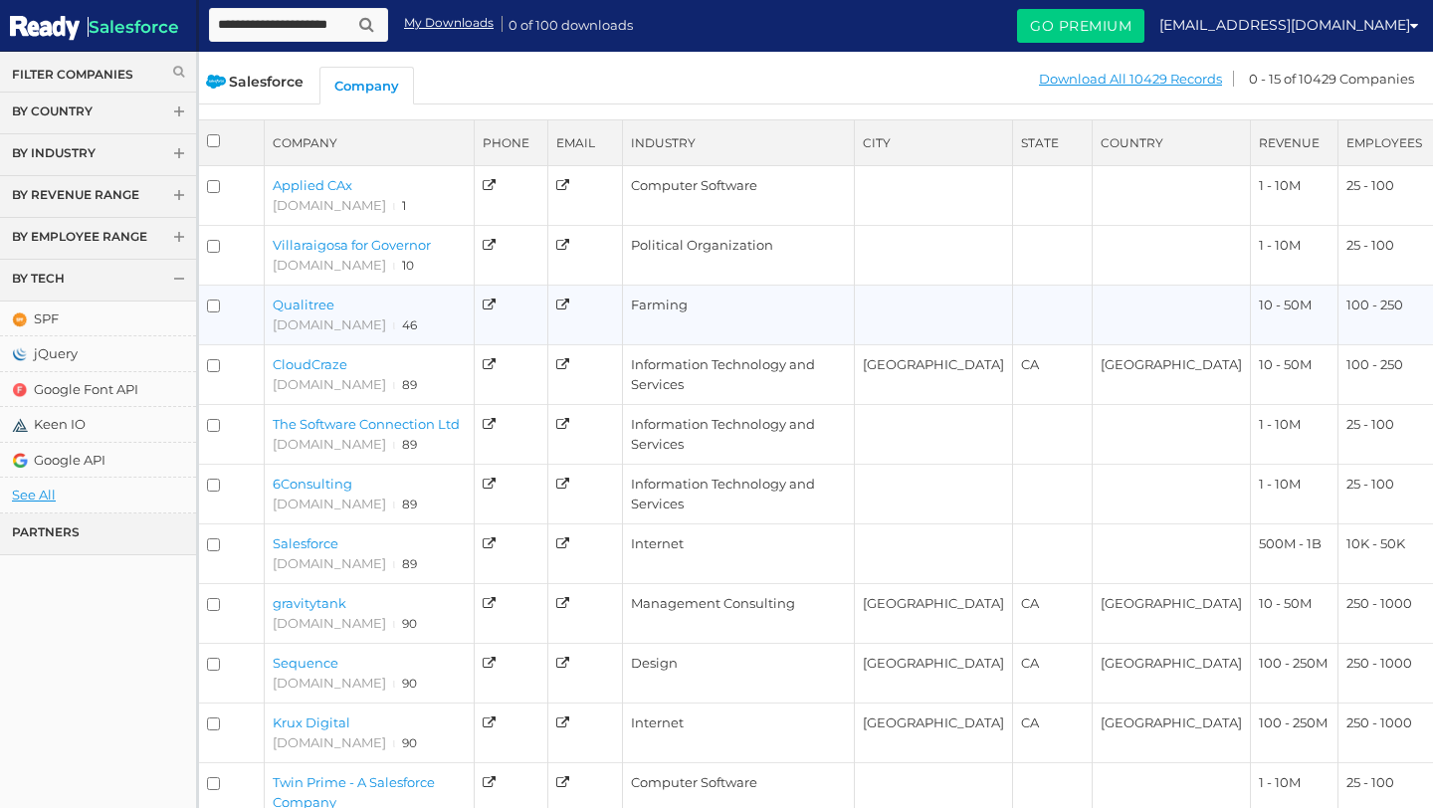
click at [305, 305] on link "Qualitree" at bounding box center [304, 305] width 62 height 16
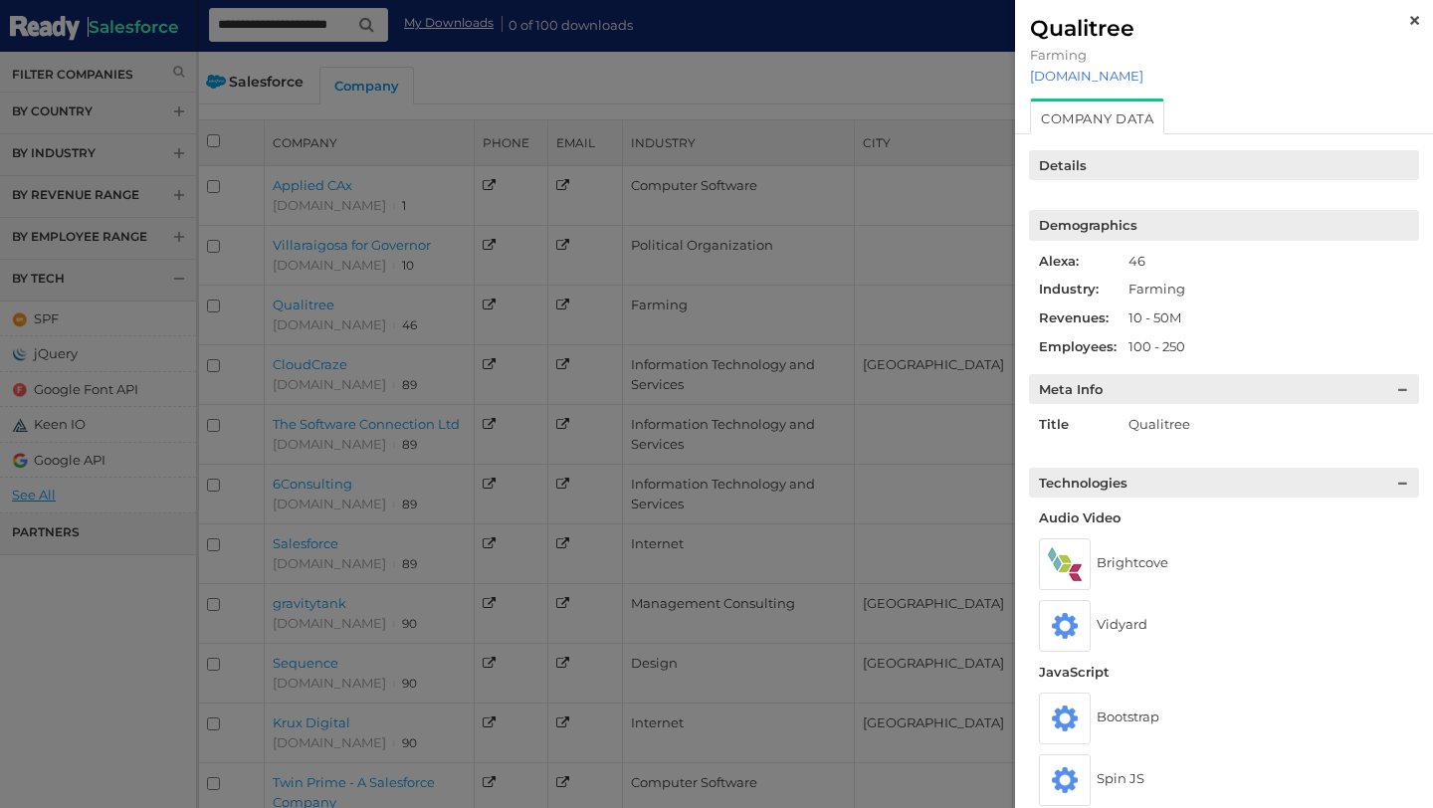
click at [1099, 79] on link "qualitree.com" at bounding box center [1224, 76] width 388 height 16
click at [568, 219] on div at bounding box center [716, 404] width 1433 height 808
click at [1414, 18] on img at bounding box center [1415, 20] width 9 height 9
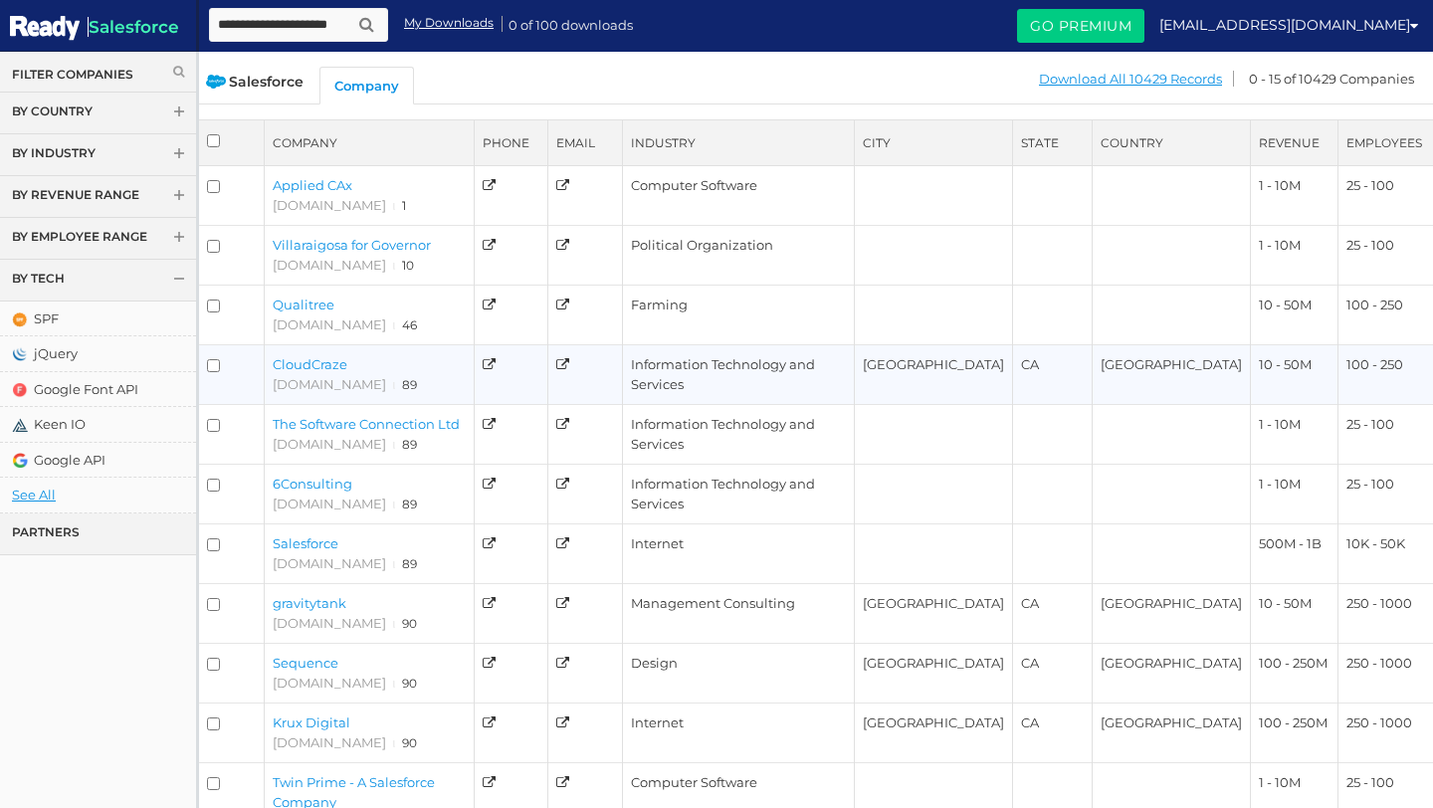
click at [322, 366] on link "CloudCraze" at bounding box center [310, 364] width 75 height 16
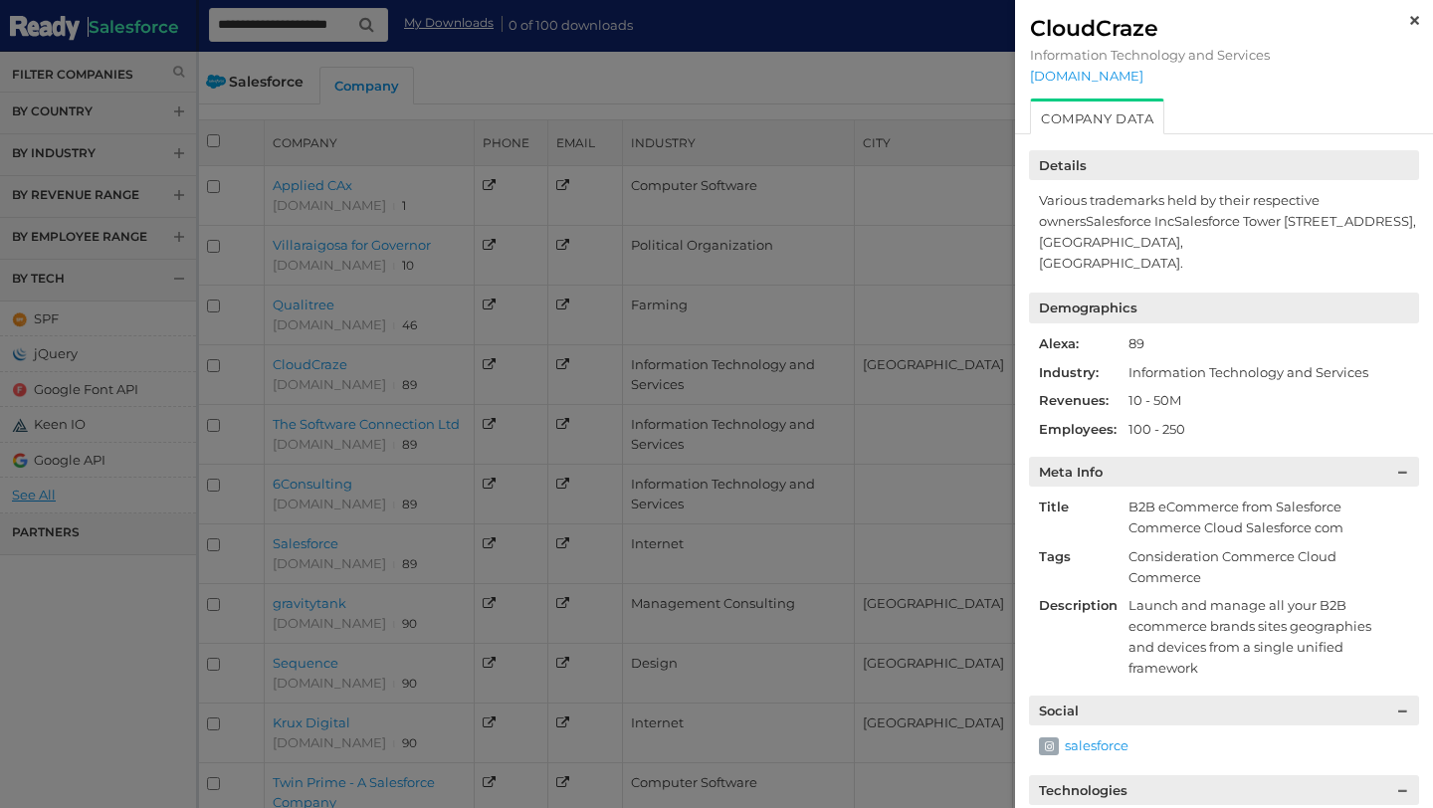
click at [1116, 84] on div "CloudCraze Information Technology and Services cloudcraze.com" at bounding box center [1224, 49] width 418 height 99
click at [1113, 74] on link "cloudcraze.com" at bounding box center [1224, 76] width 388 height 16
click at [1096, 80] on link "cloudcraze.com" at bounding box center [1224, 76] width 388 height 16
click at [1416, 16] on img at bounding box center [1415, 20] width 9 height 9
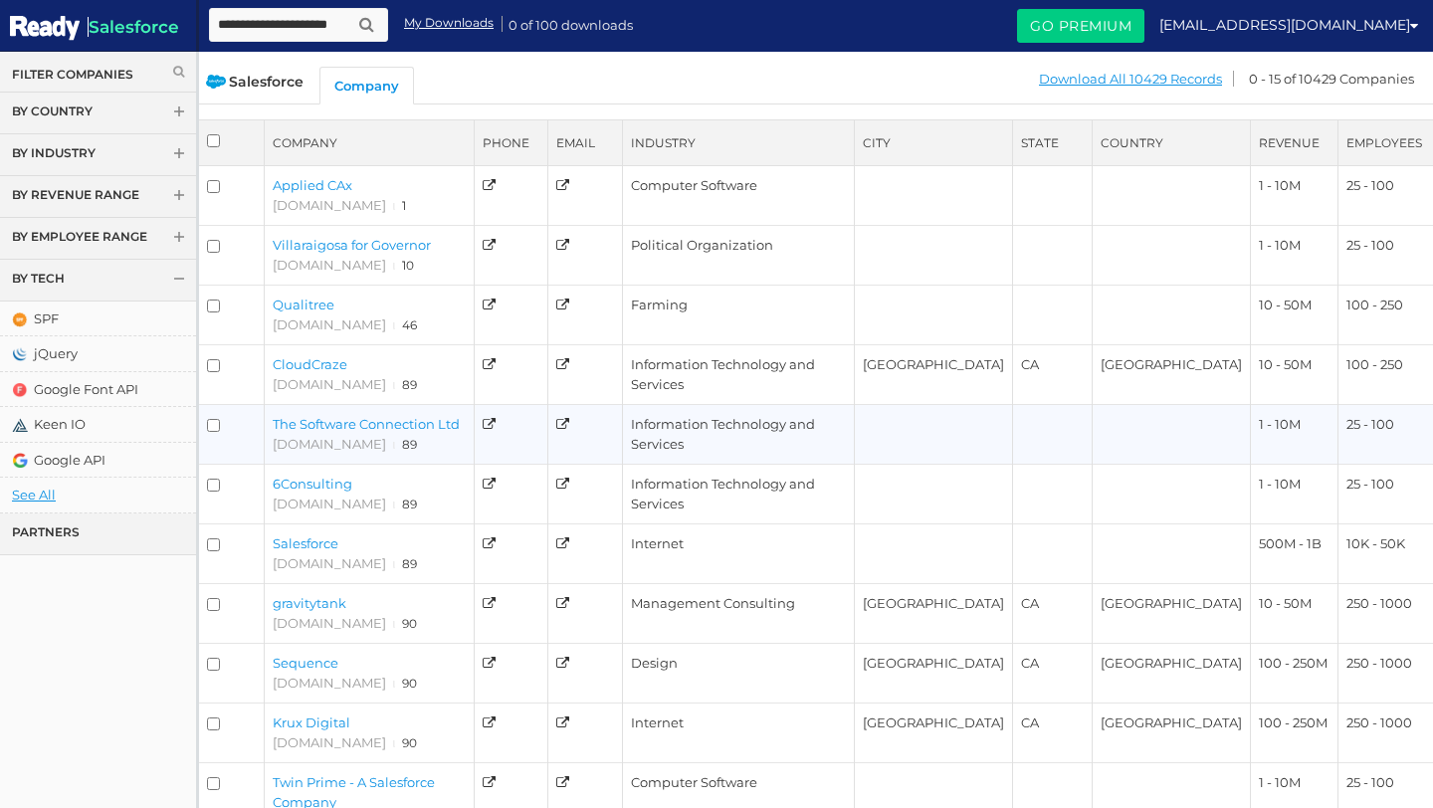
scroll to position [76, 0]
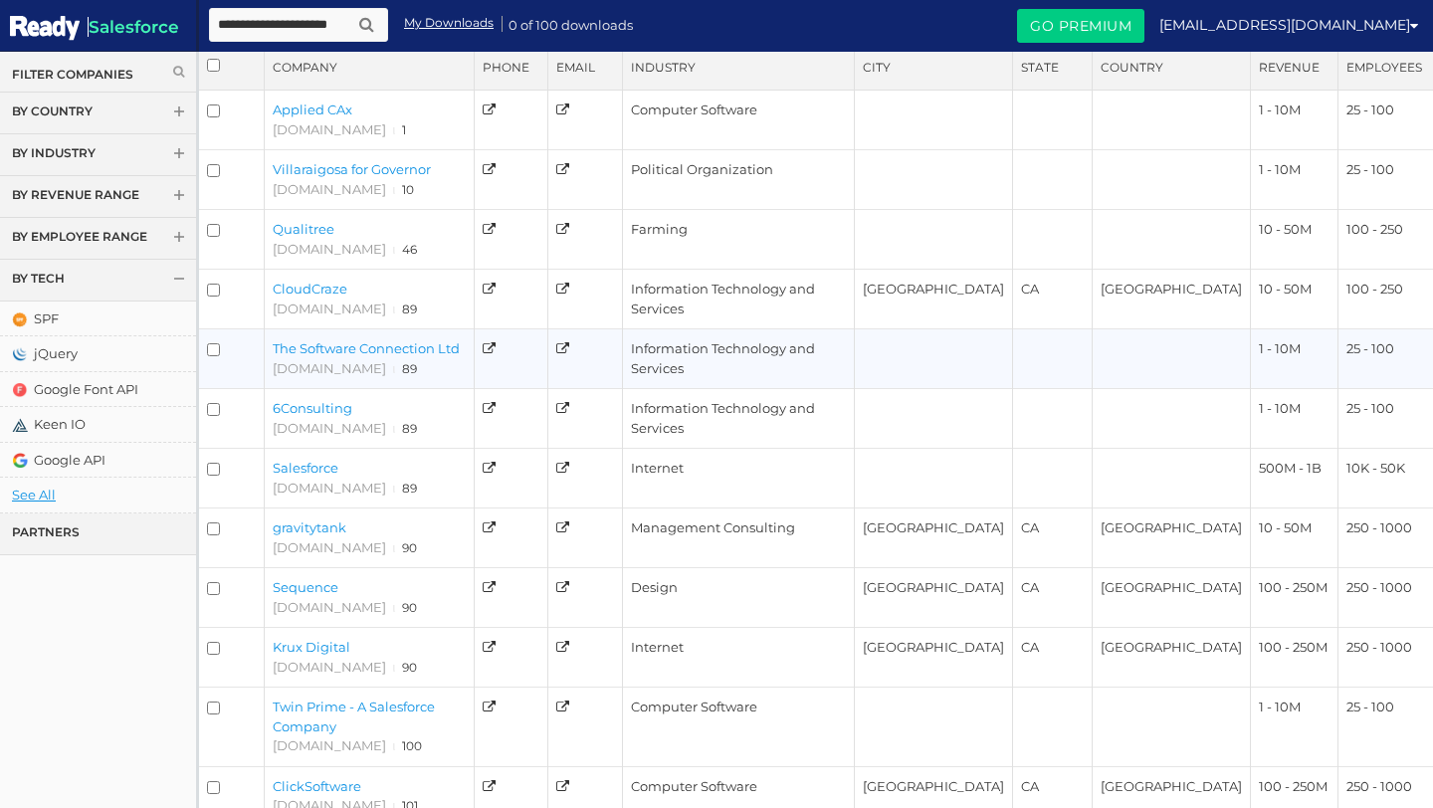
click at [346, 353] on link "The Software Connection Ltd" at bounding box center [366, 348] width 187 height 16
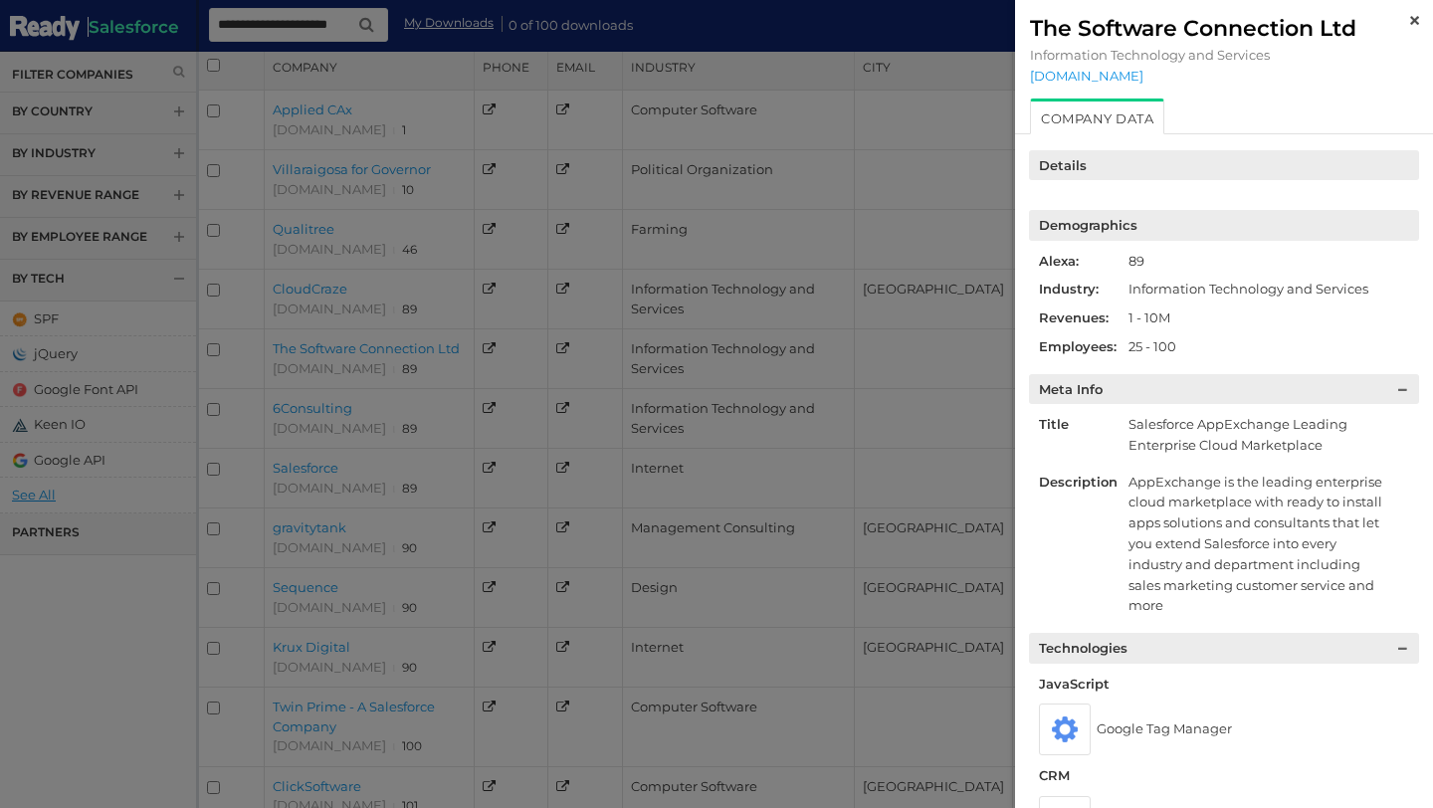
click at [1400, 25] on div "The Software Connection Ltd" at bounding box center [1224, 28] width 388 height 27
click at [1415, 18] on img at bounding box center [1415, 20] width 9 height 9
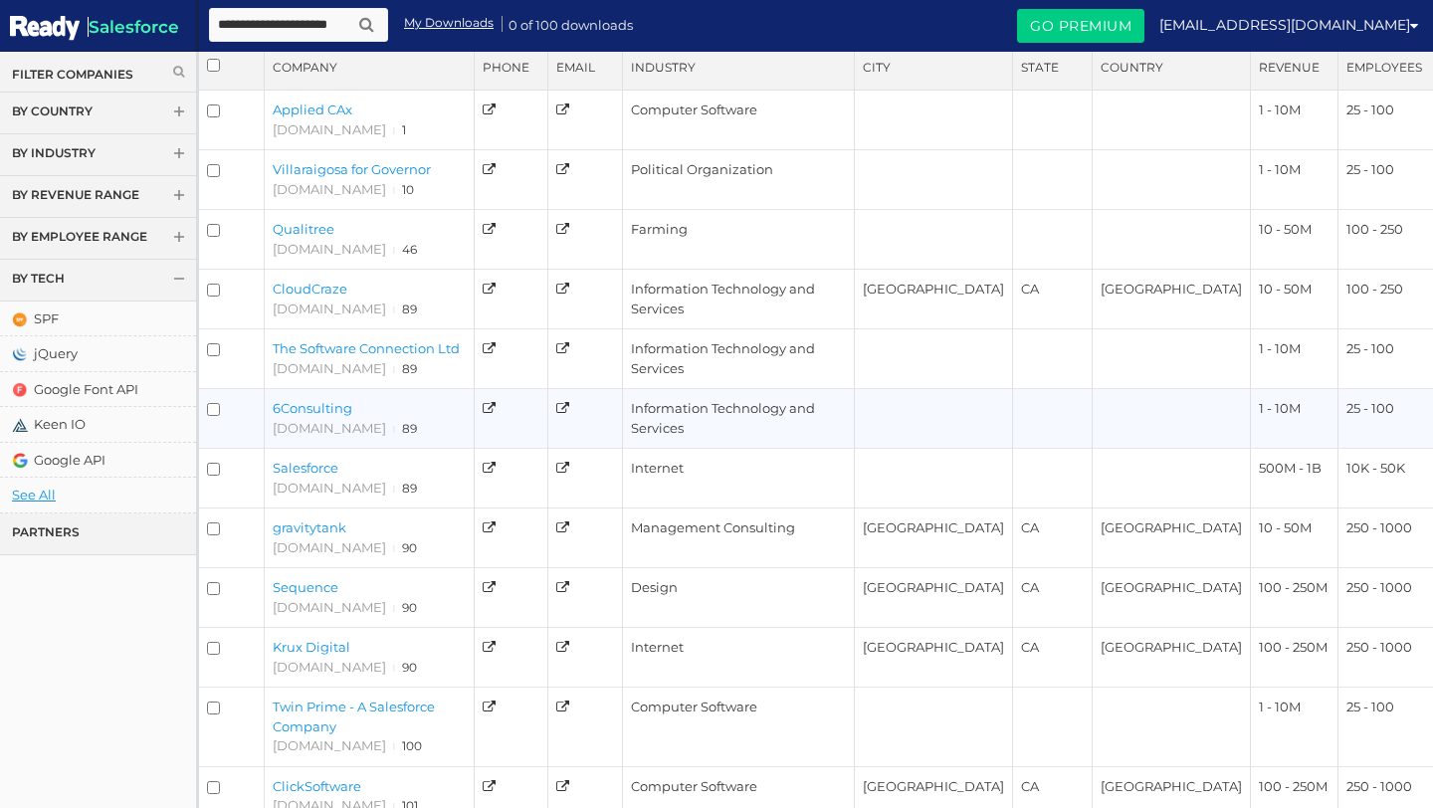
click at [330, 408] on link "6Consulting" at bounding box center [313, 408] width 80 height 16
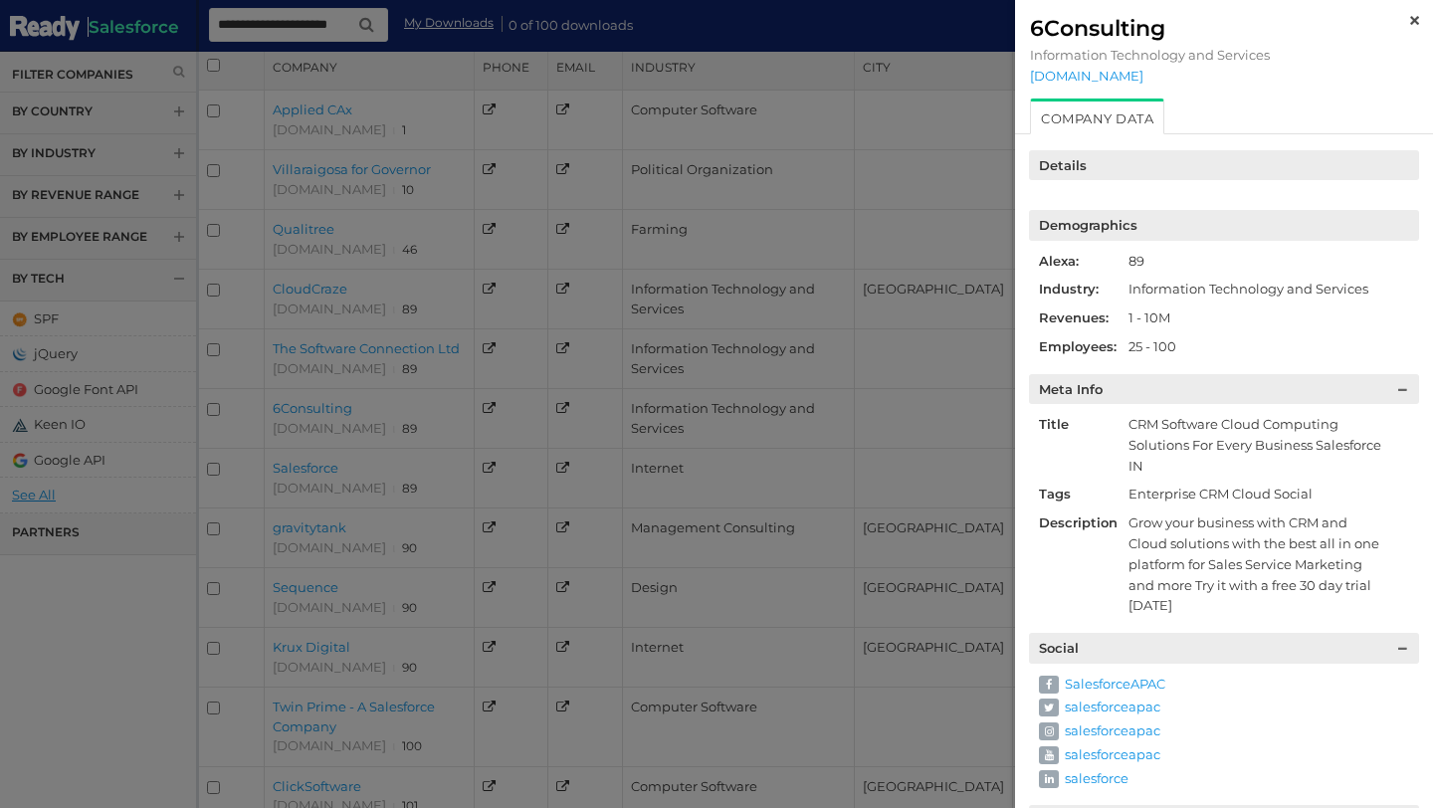
click at [1415, 21] on img at bounding box center [1415, 20] width 9 height 9
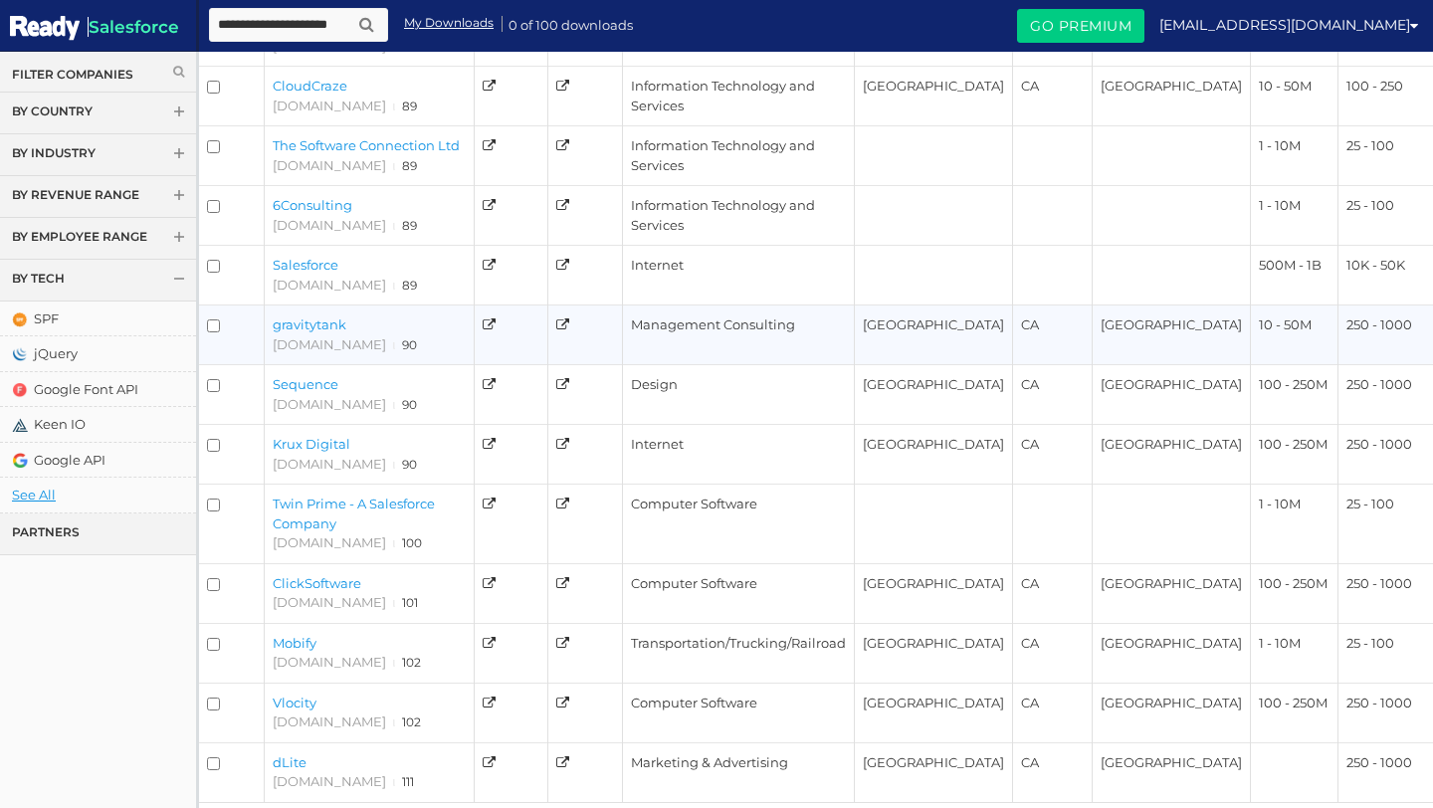
scroll to position [286, 0]
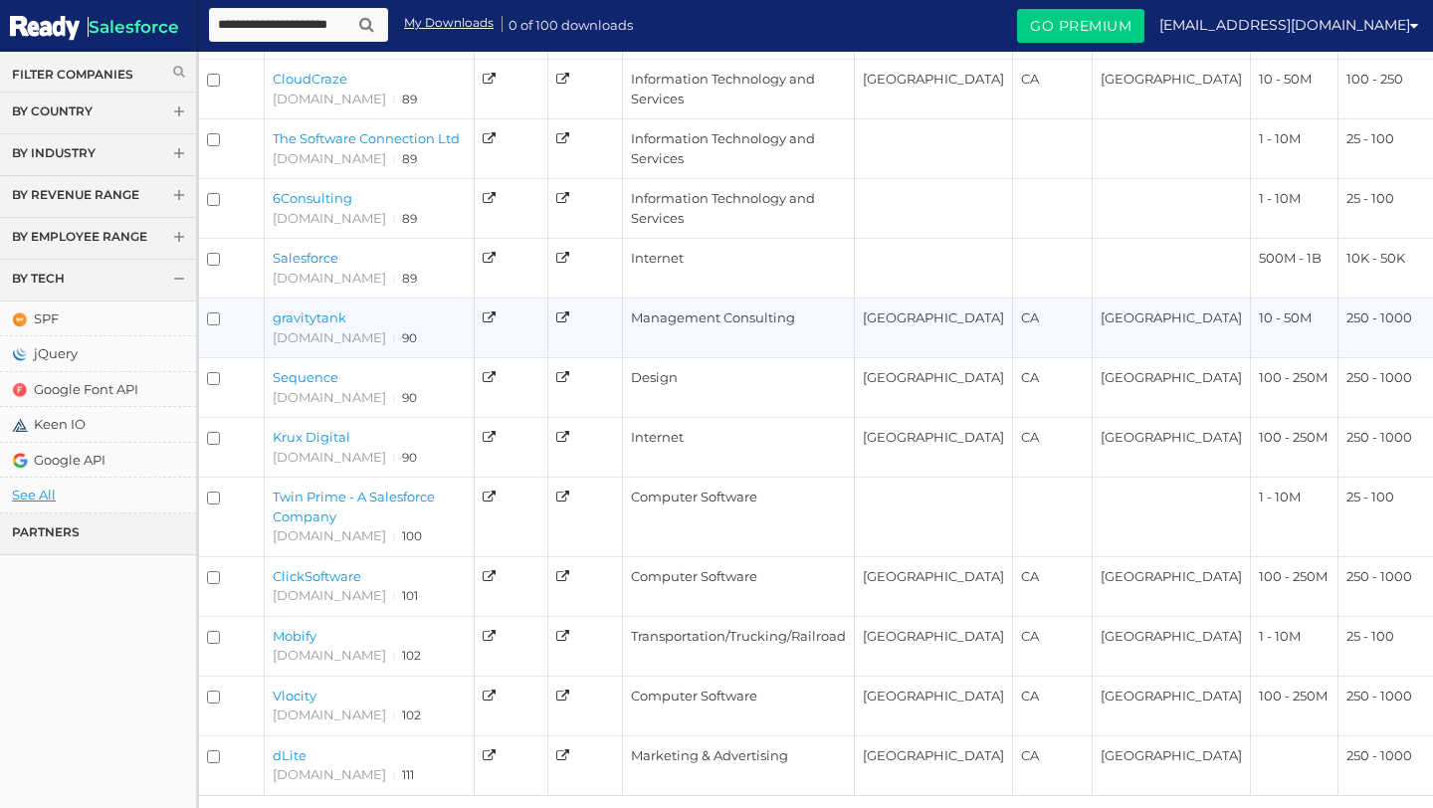
click at [320, 319] on link "gravitytank" at bounding box center [310, 318] width 74 height 16
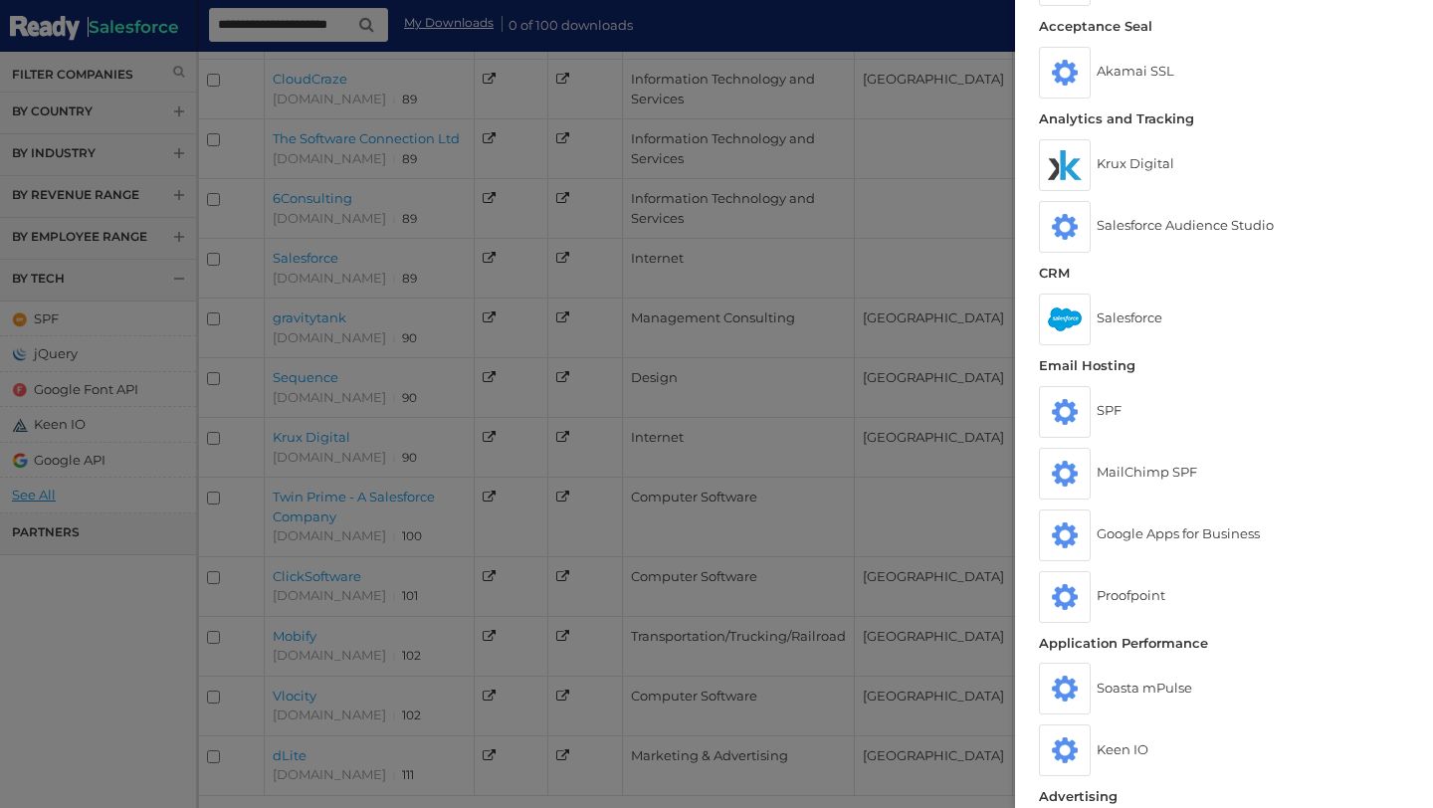
scroll to position [0, 0]
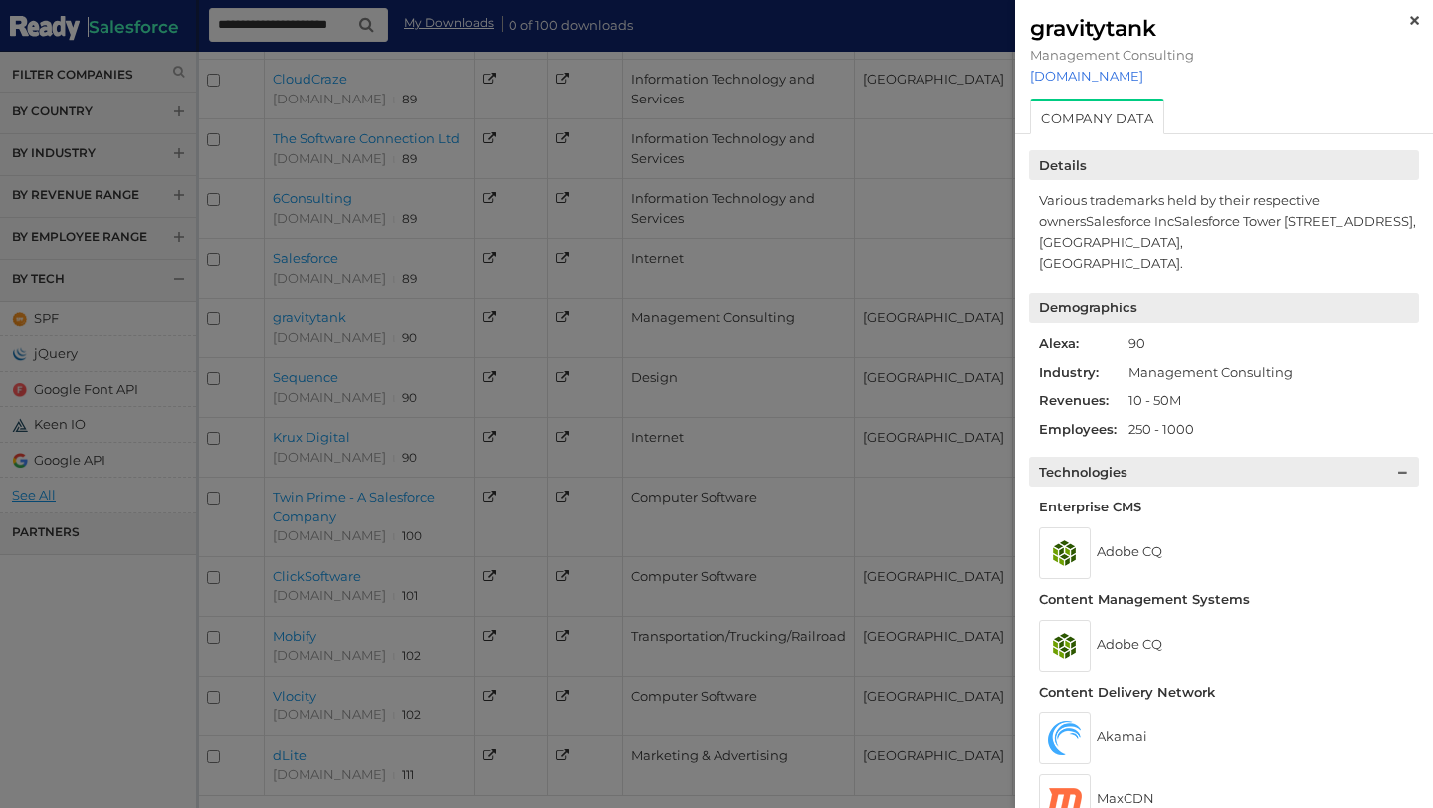
click at [1085, 77] on link "gravitytank.com" at bounding box center [1224, 76] width 388 height 16
click at [1415, 17] on img at bounding box center [1415, 20] width 9 height 9
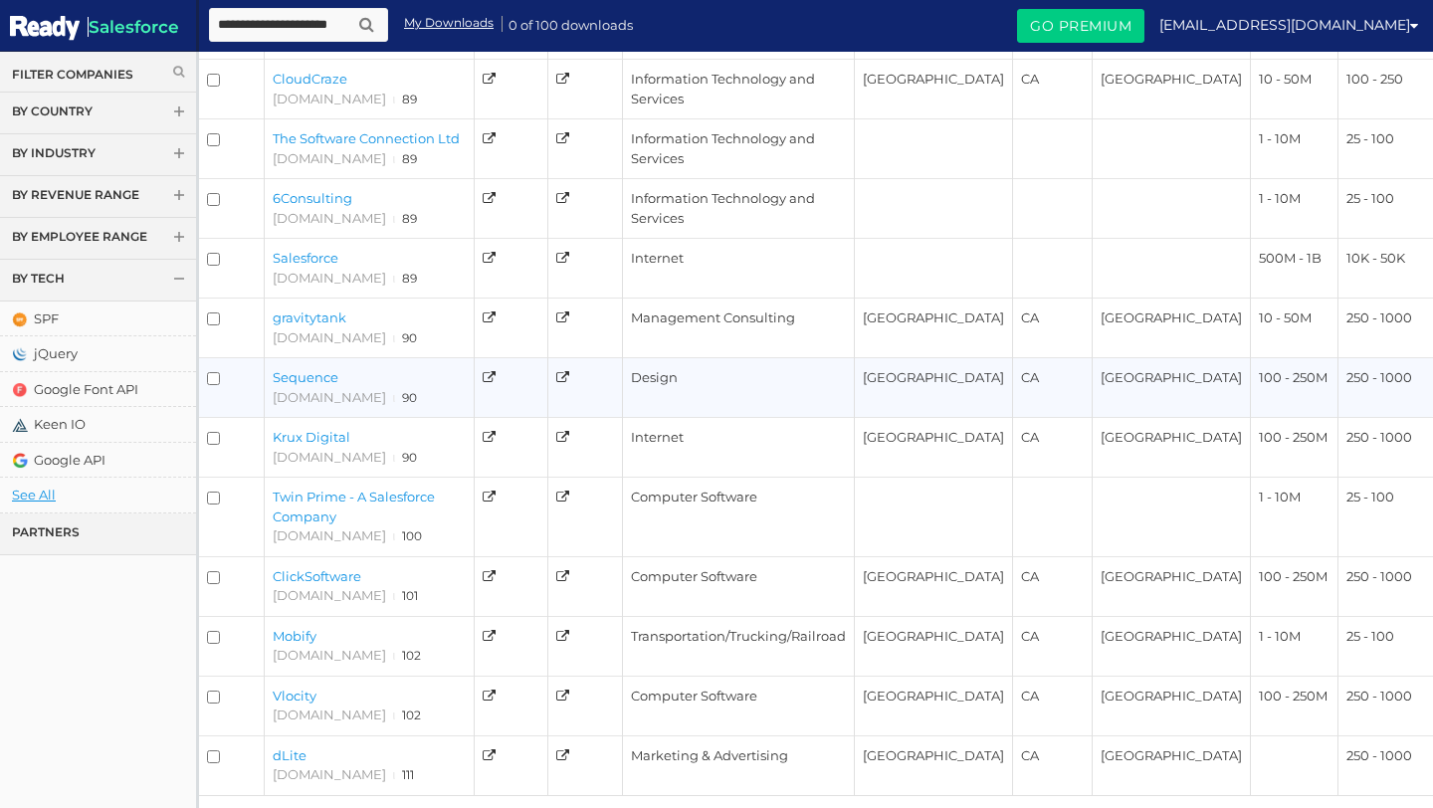
click at [306, 375] on link "Sequence" at bounding box center [306, 377] width 66 height 16
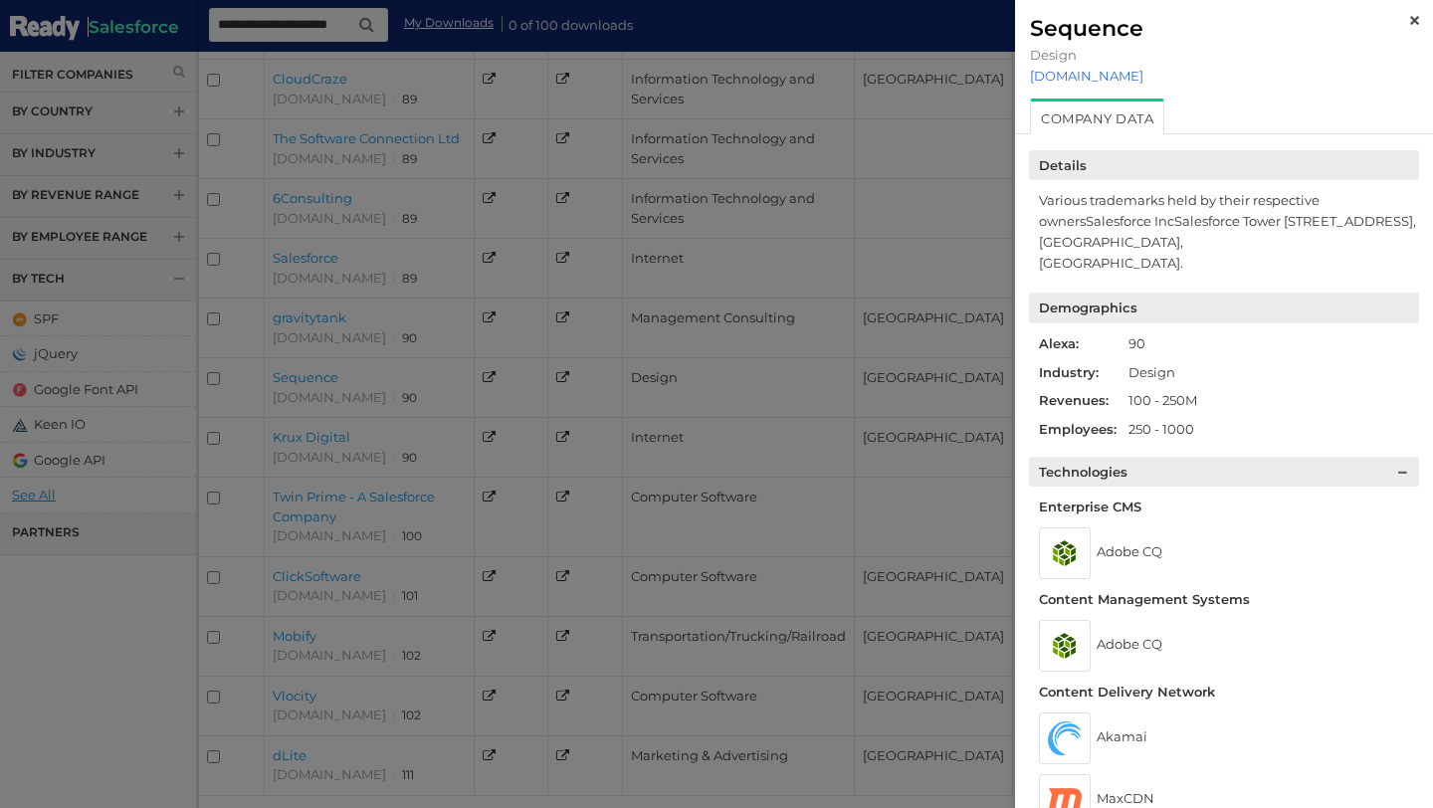
click at [1086, 78] on link "sequence.com" at bounding box center [1224, 76] width 388 height 16
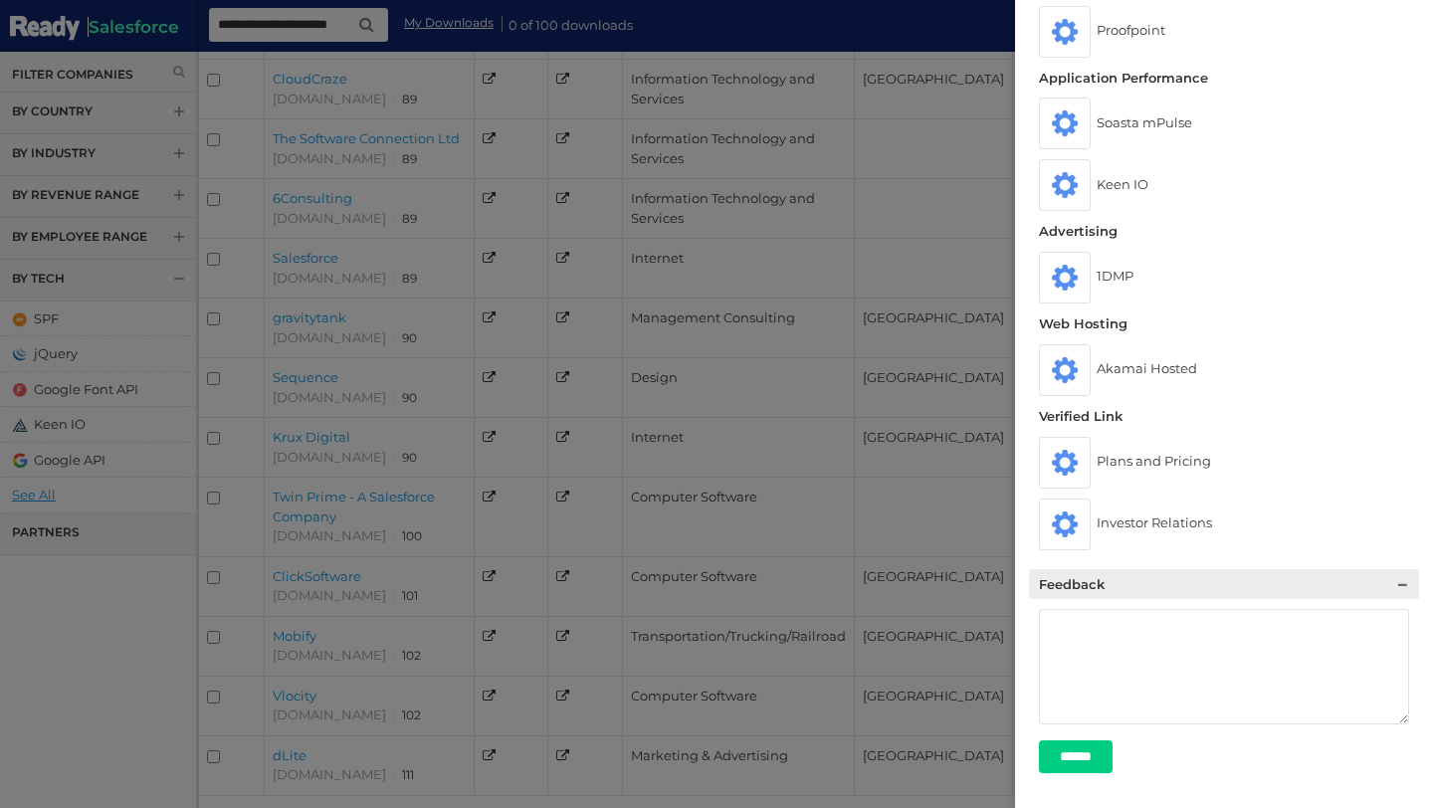
scroll to position [1748, 0]
click at [896, 190] on div at bounding box center [716, 404] width 1433 height 808
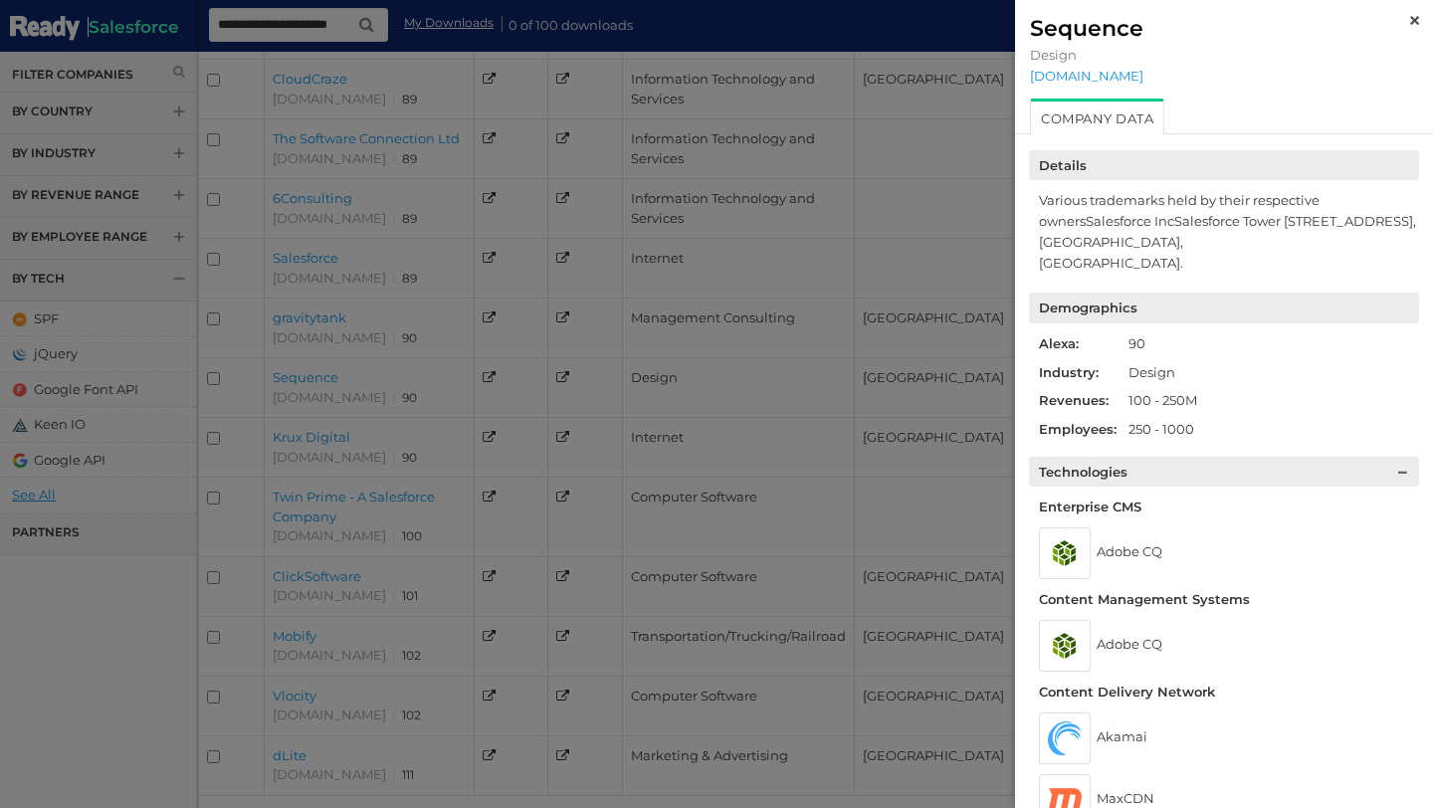
scroll to position [277, 0]
click at [522, 353] on div at bounding box center [716, 404] width 1433 height 808
click at [1417, 21] on img at bounding box center [1415, 20] width 9 height 9
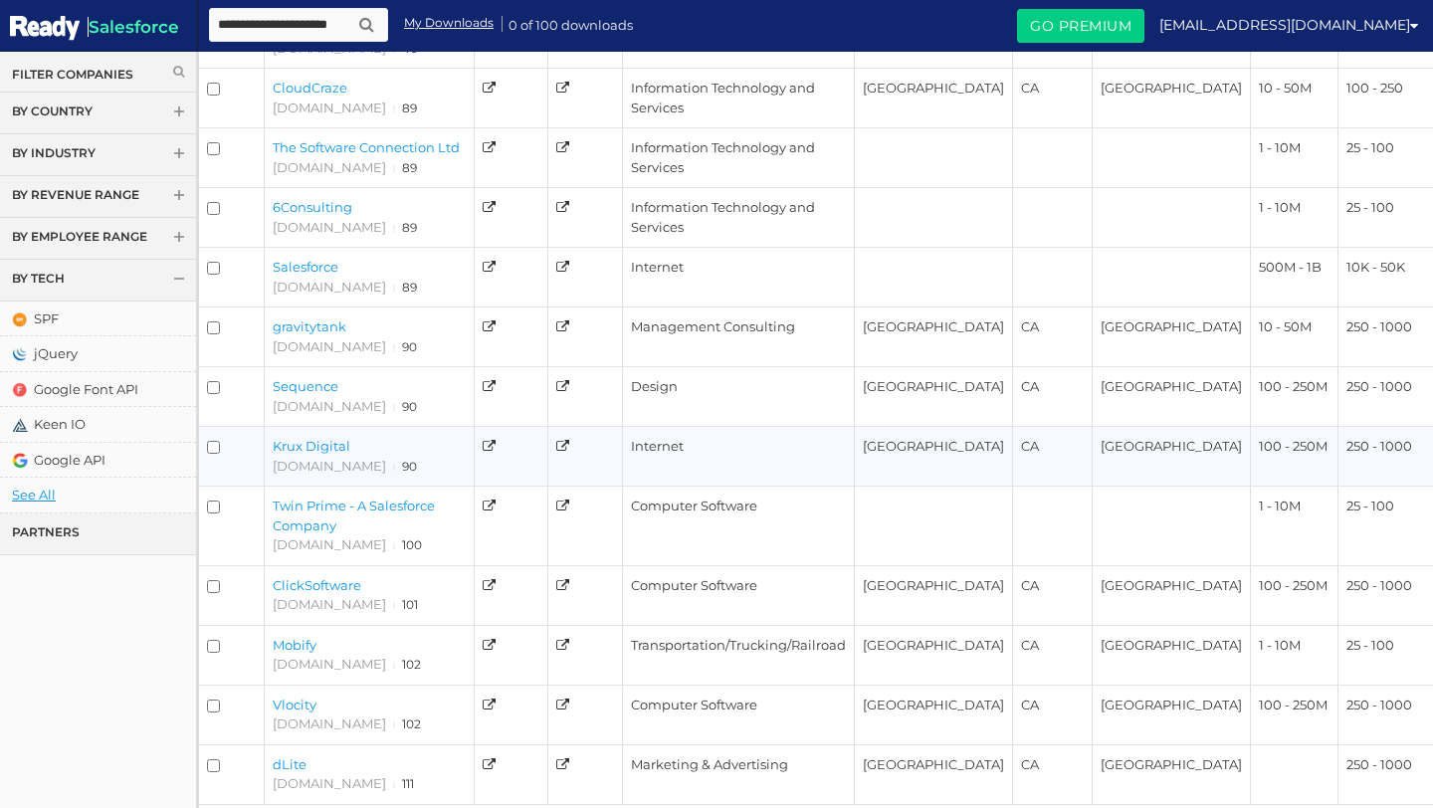
click at [303, 450] on link "Krux Digital" at bounding box center [312, 446] width 78 height 16
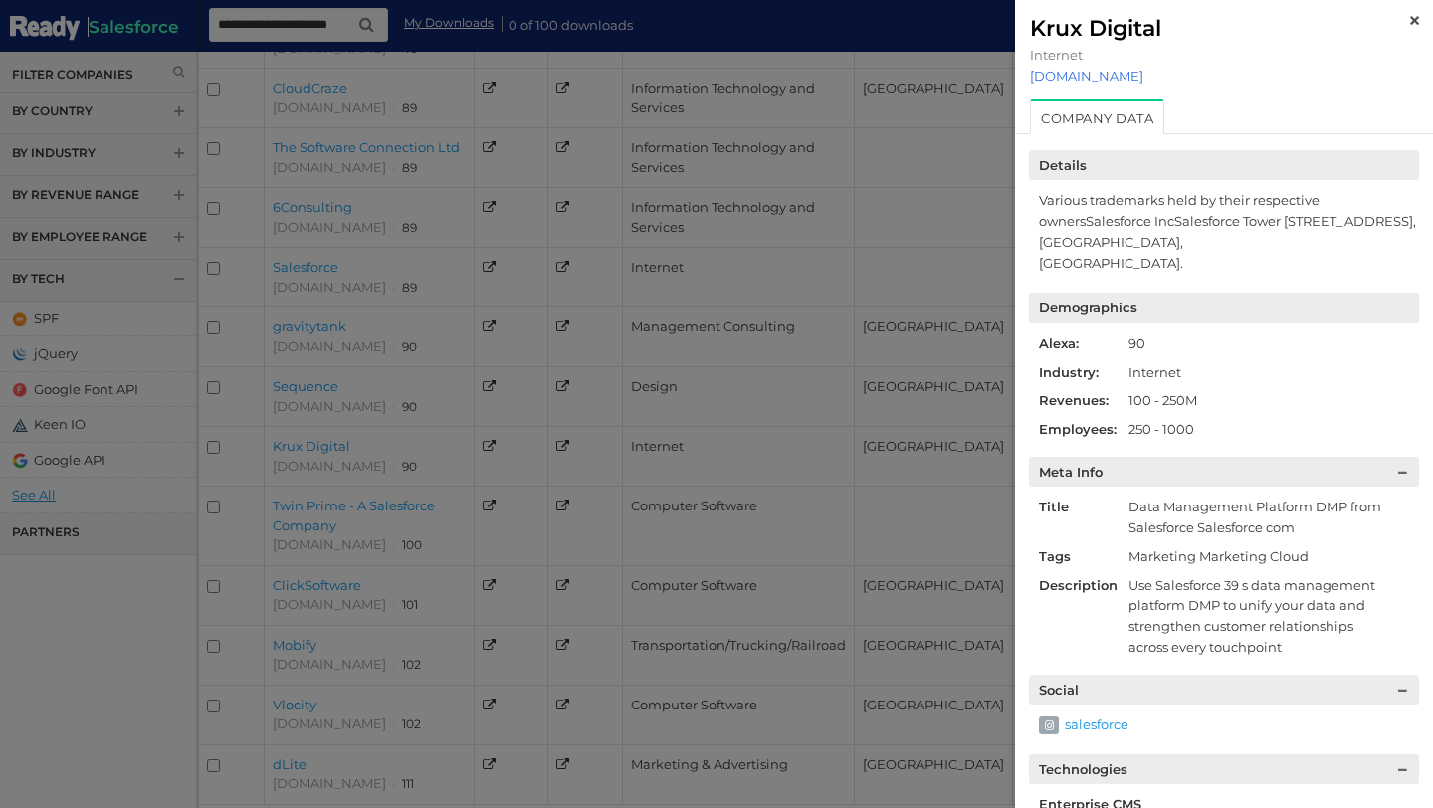
click at [1054, 79] on link "krux.com" at bounding box center [1224, 76] width 388 height 16
click at [344, 285] on div at bounding box center [716, 404] width 1433 height 808
click at [1410, 19] on div "Krux Digital" at bounding box center [1224, 28] width 388 height 27
click at [1428, 20] on div "Krux Digital Internet krux.com" at bounding box center [1224, 49] width 418 height 99
click at [1412, 18] on img at bounding box center [1415, 20] width 9 height 9
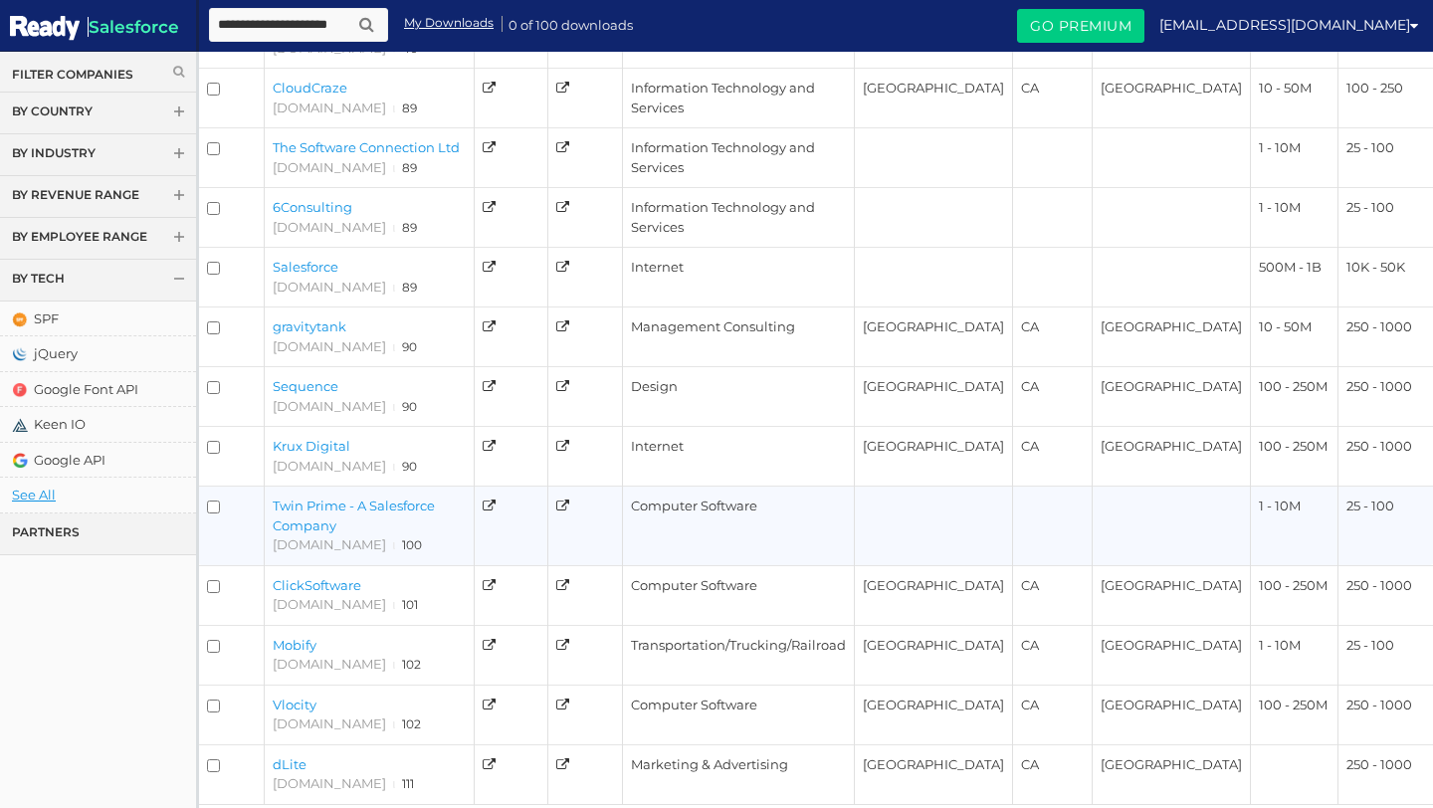
click at [302, 507] on link "Twin Prime - A Salesforce Company" at bounding box center [354, 516] width 162 height 36
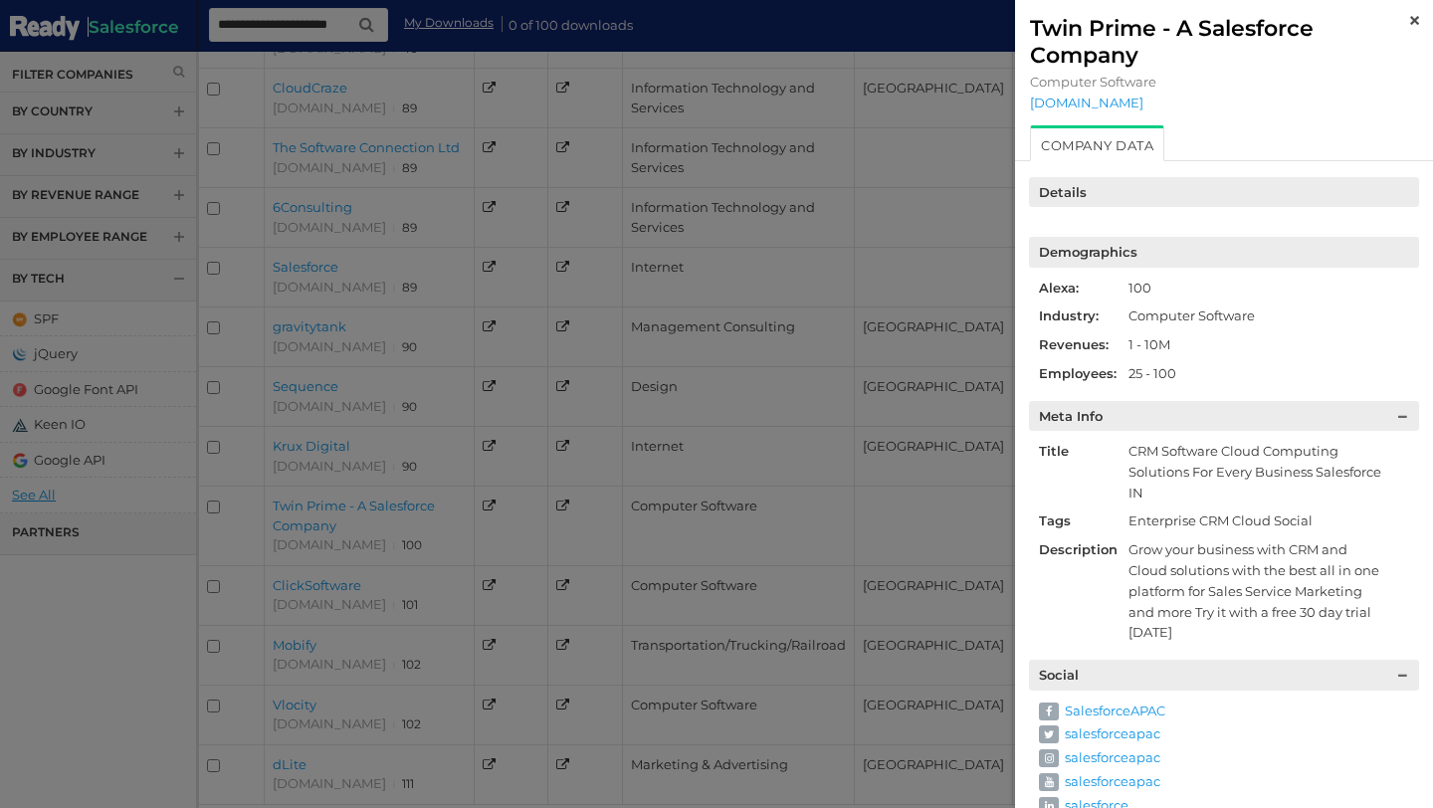
click at [1419, 19] on img at bounding box center [1415, 20] width 9 height 9
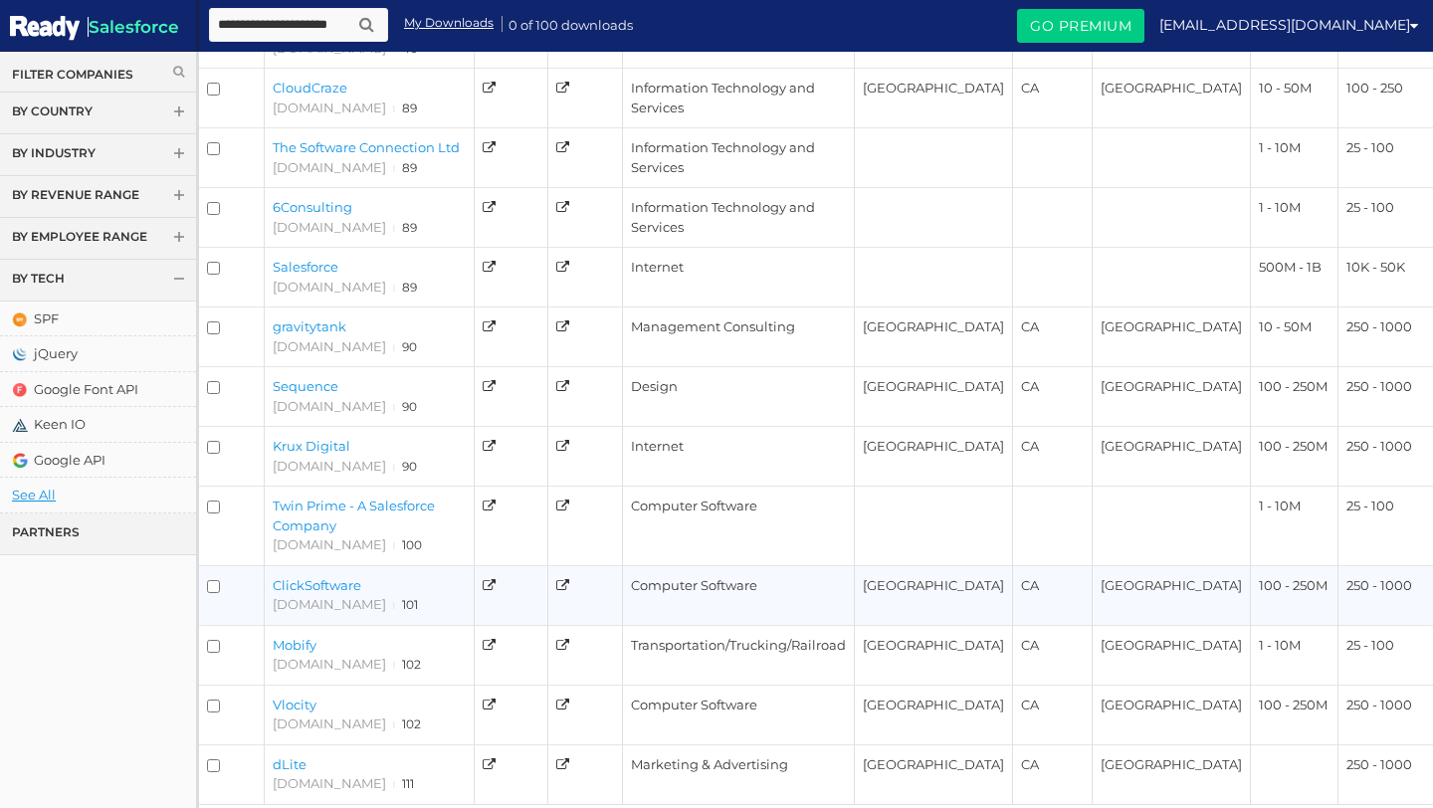
click at [340, 577] on link "ClickSoftware" at bounding box center [317, 585] width 89 height 16
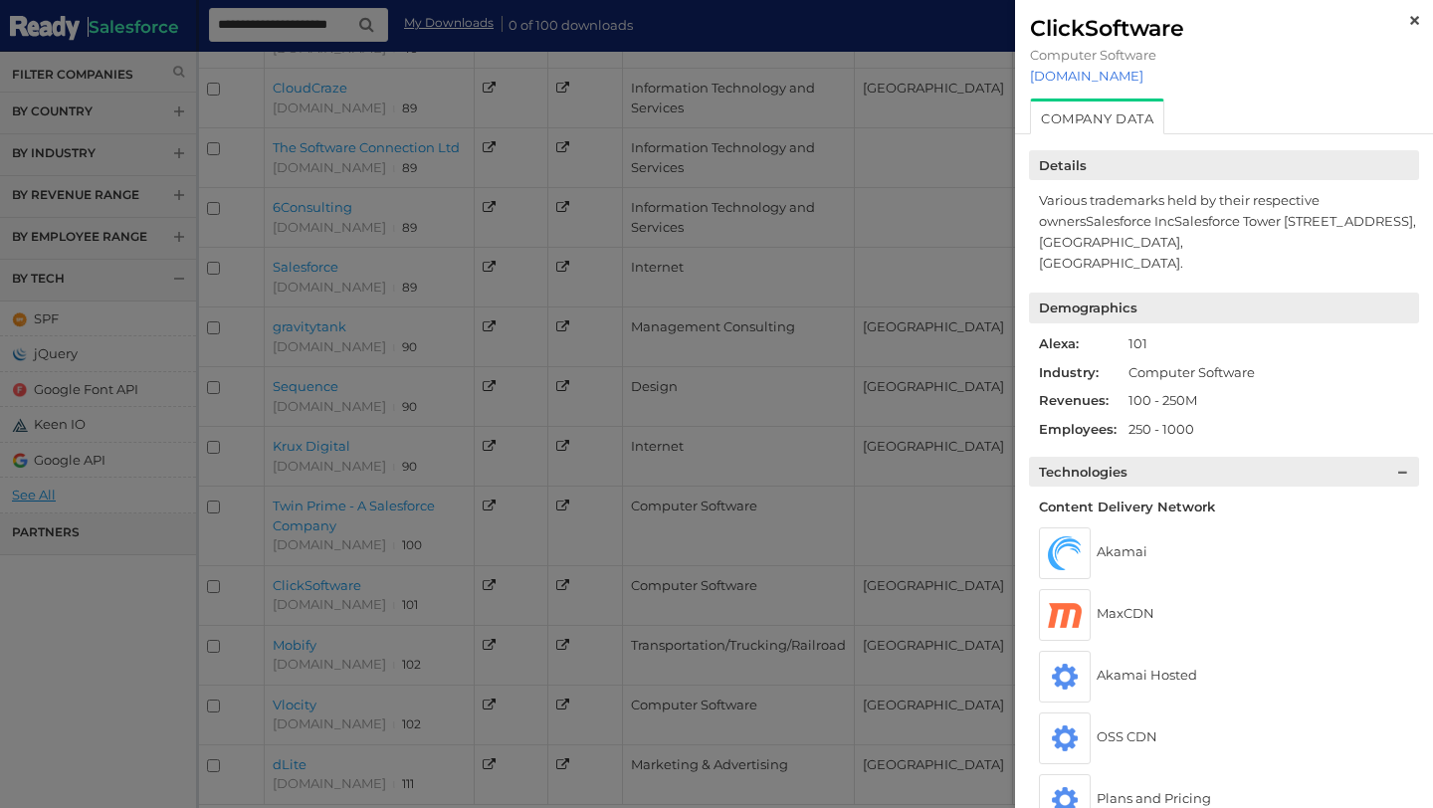
click at [1091, 79] on link "clicksoftware.com" at bounding box center [1224, 76] width 388 height 16
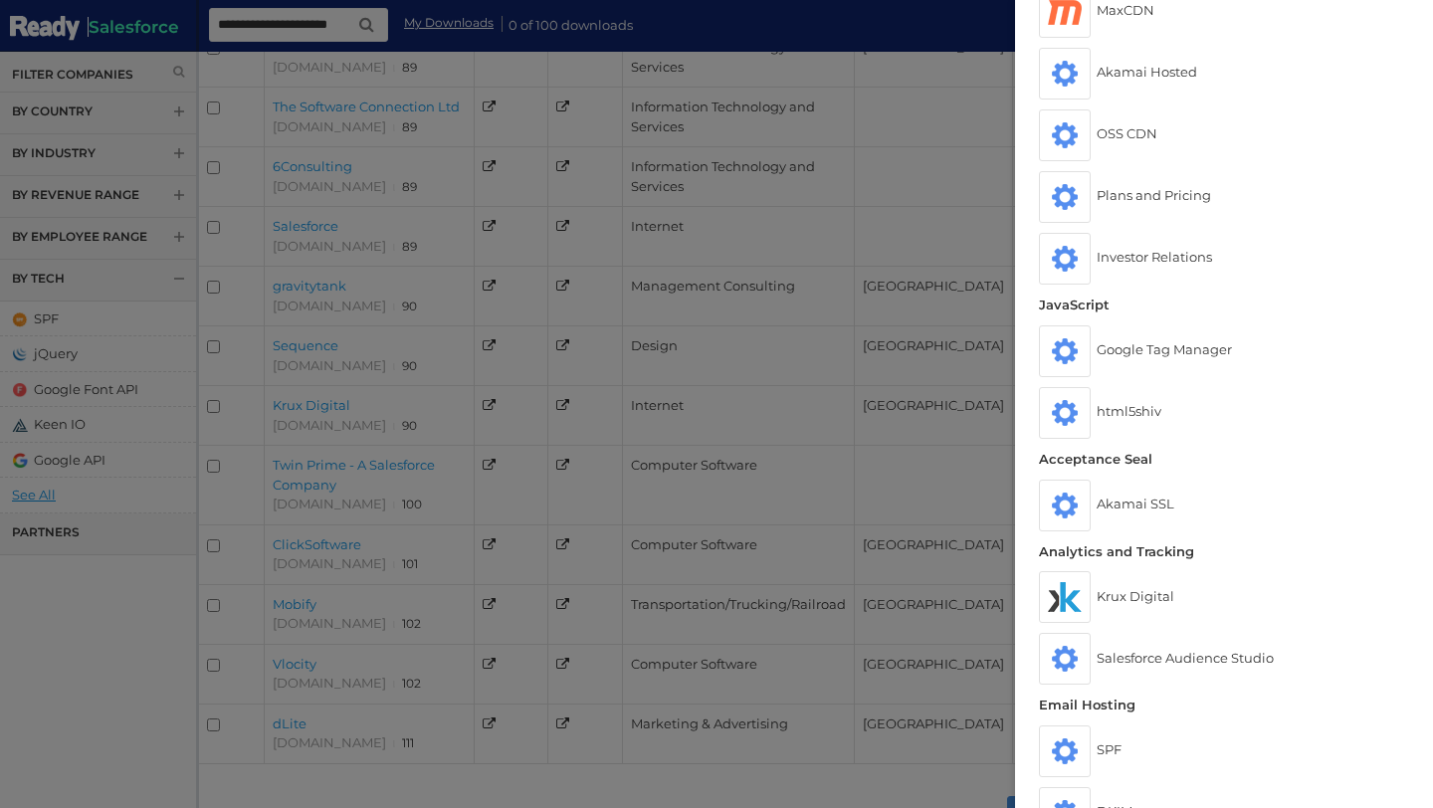
scroll to position [0, 0]
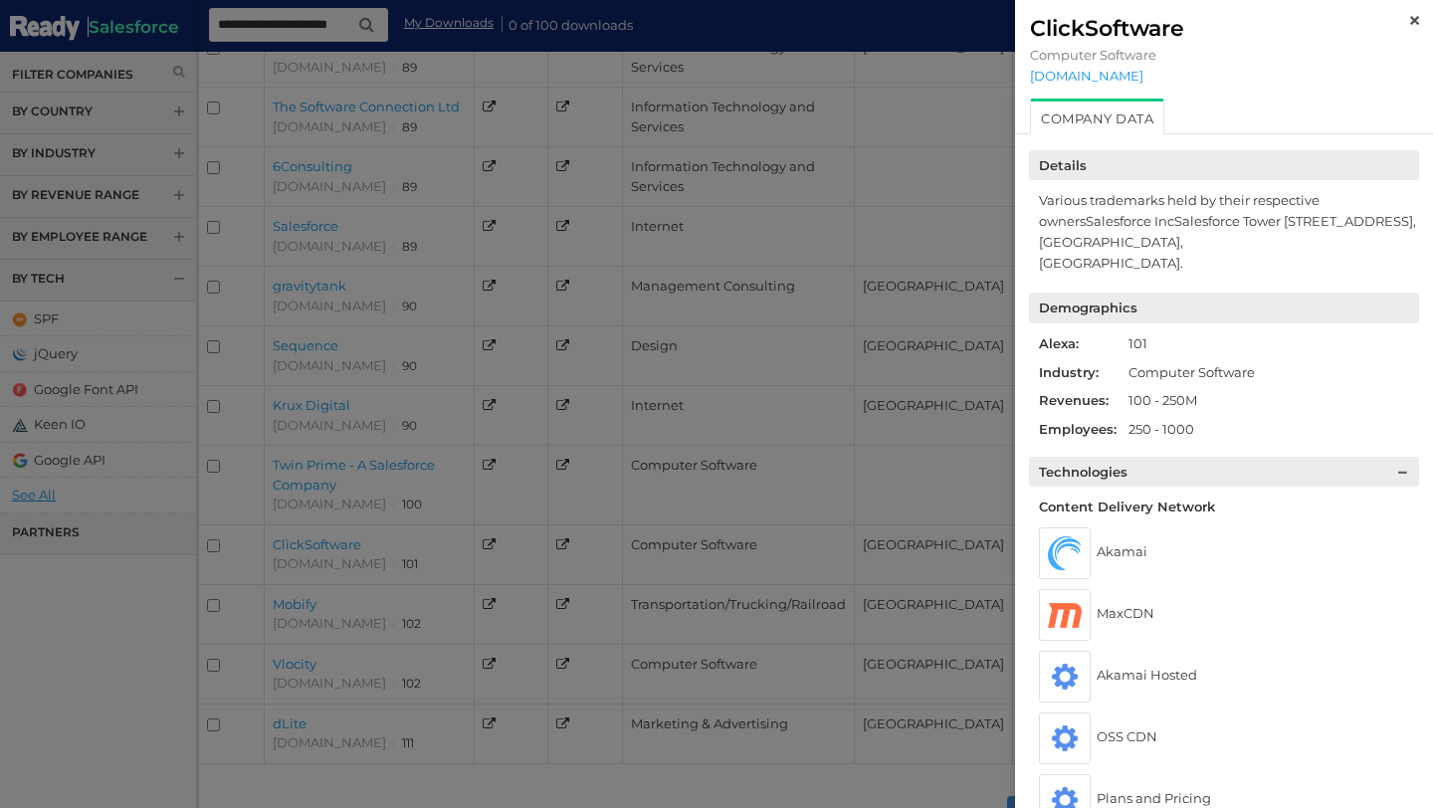
click at [1417, 16] on img at bounding box center [1415, 20] width 9 height 9
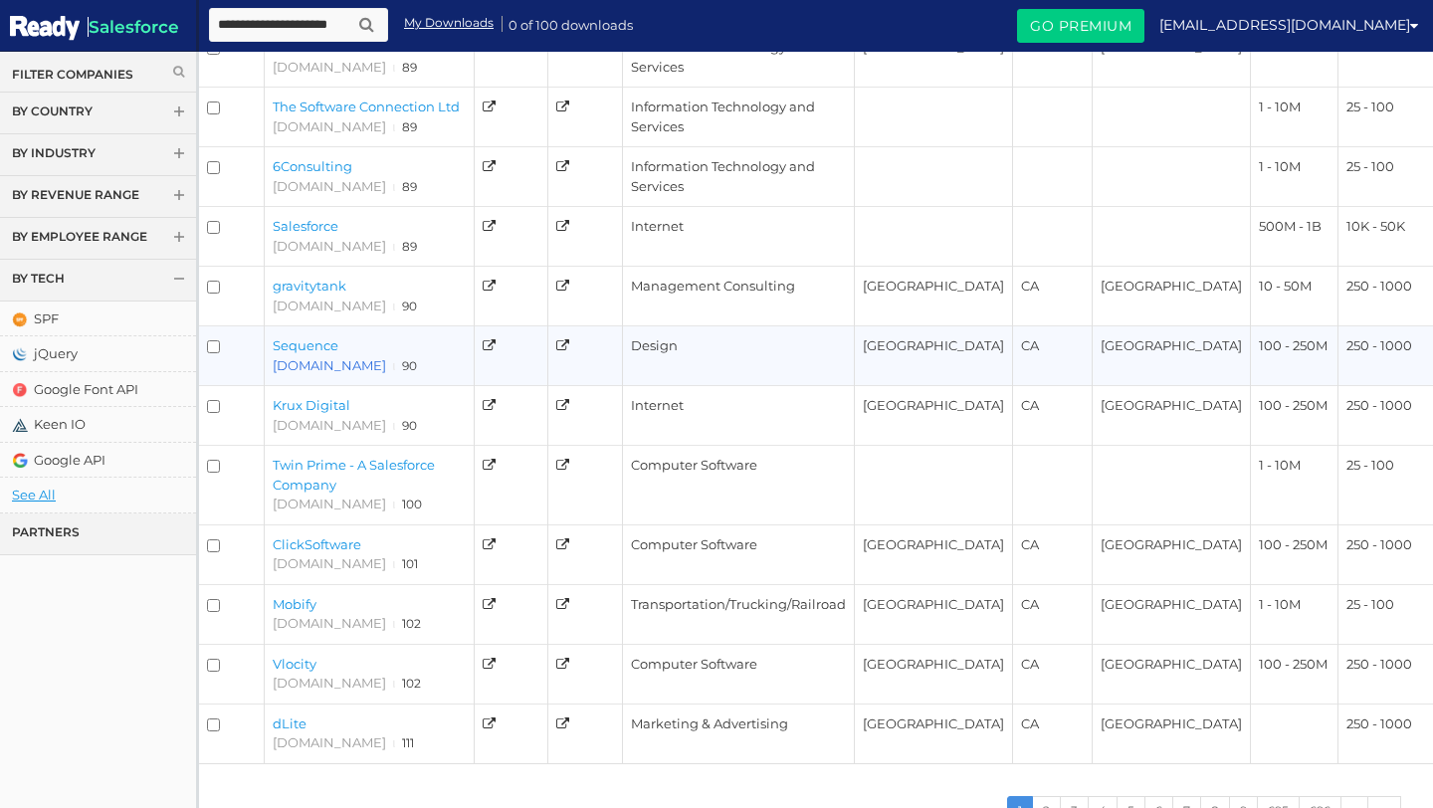
scroll to position [367, 0]
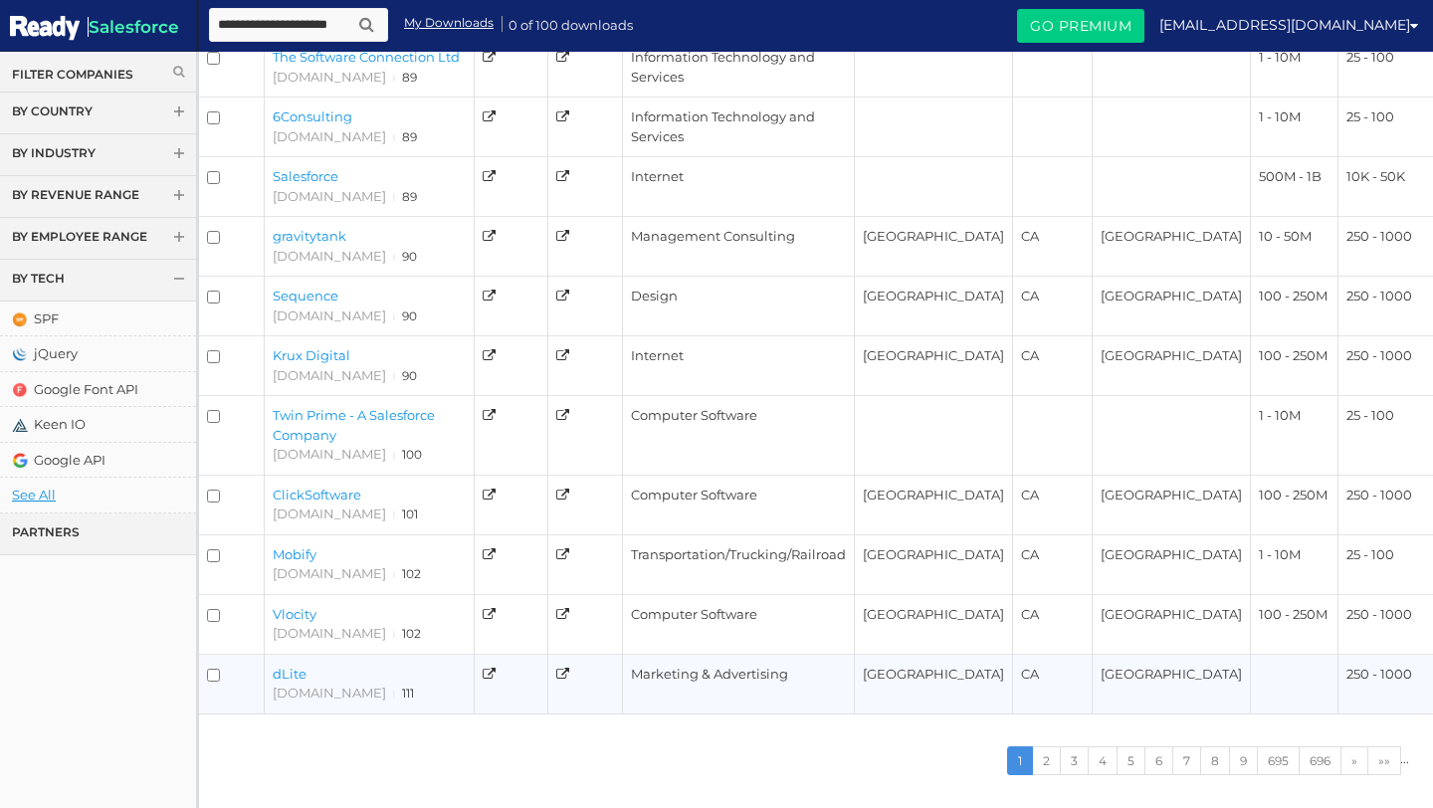
click at [297, 666] on link "dLite" at bounding box center [290, 674] width 34 height 16
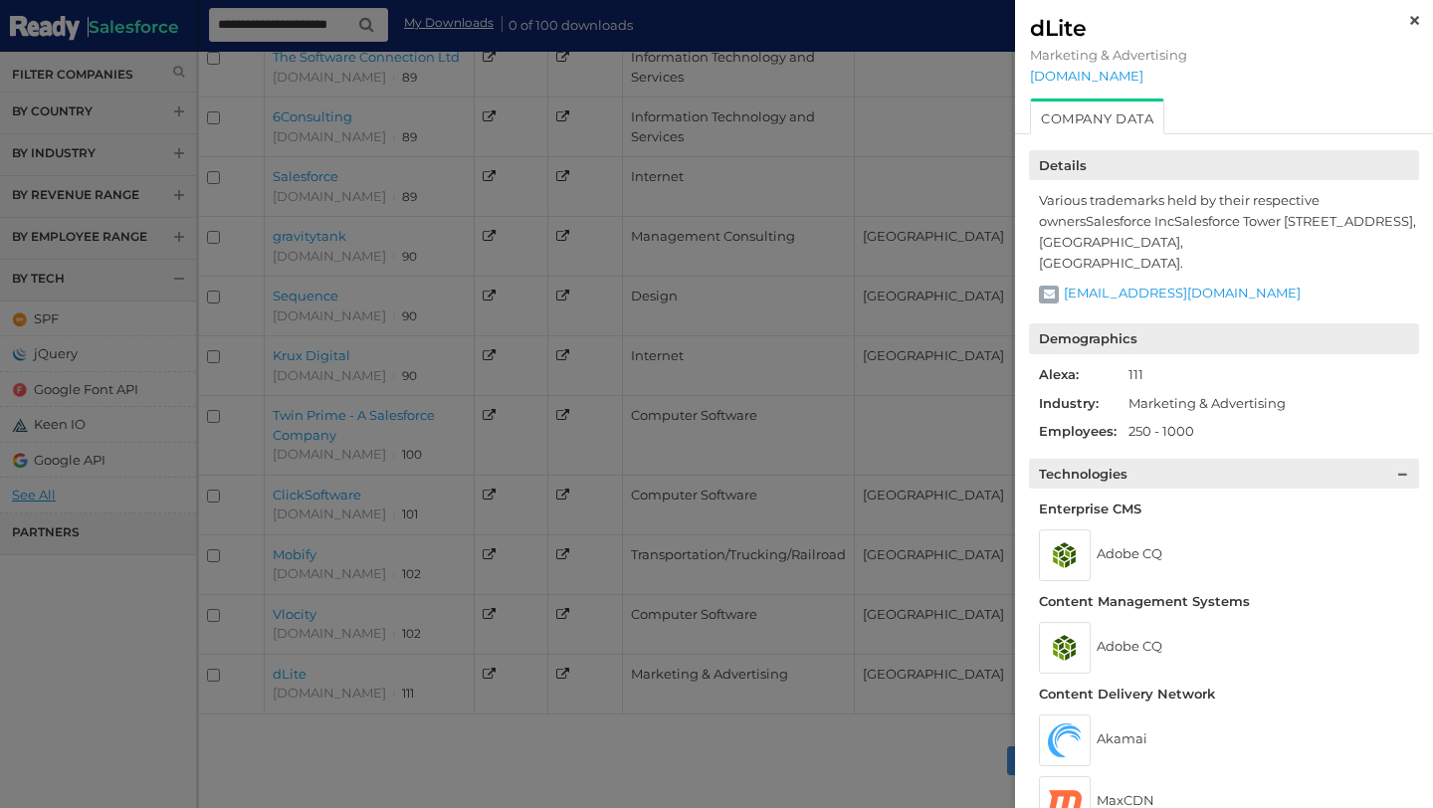
click at [1418, 17] on img at bounding box center [1415, 20] width 9 height 9
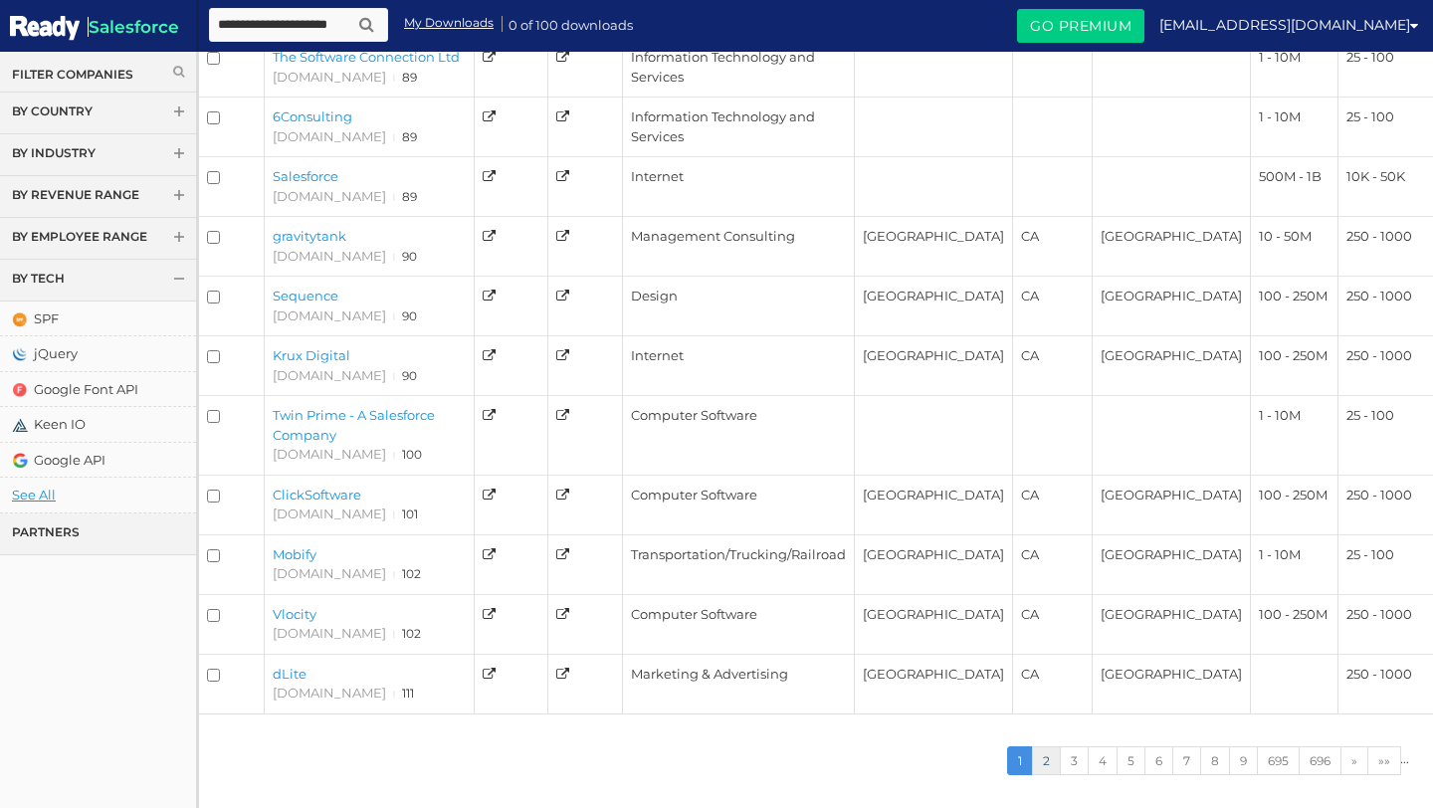
click at [1045, 747] on link "2" at bounding box center [1046, 761] width 29 height 29
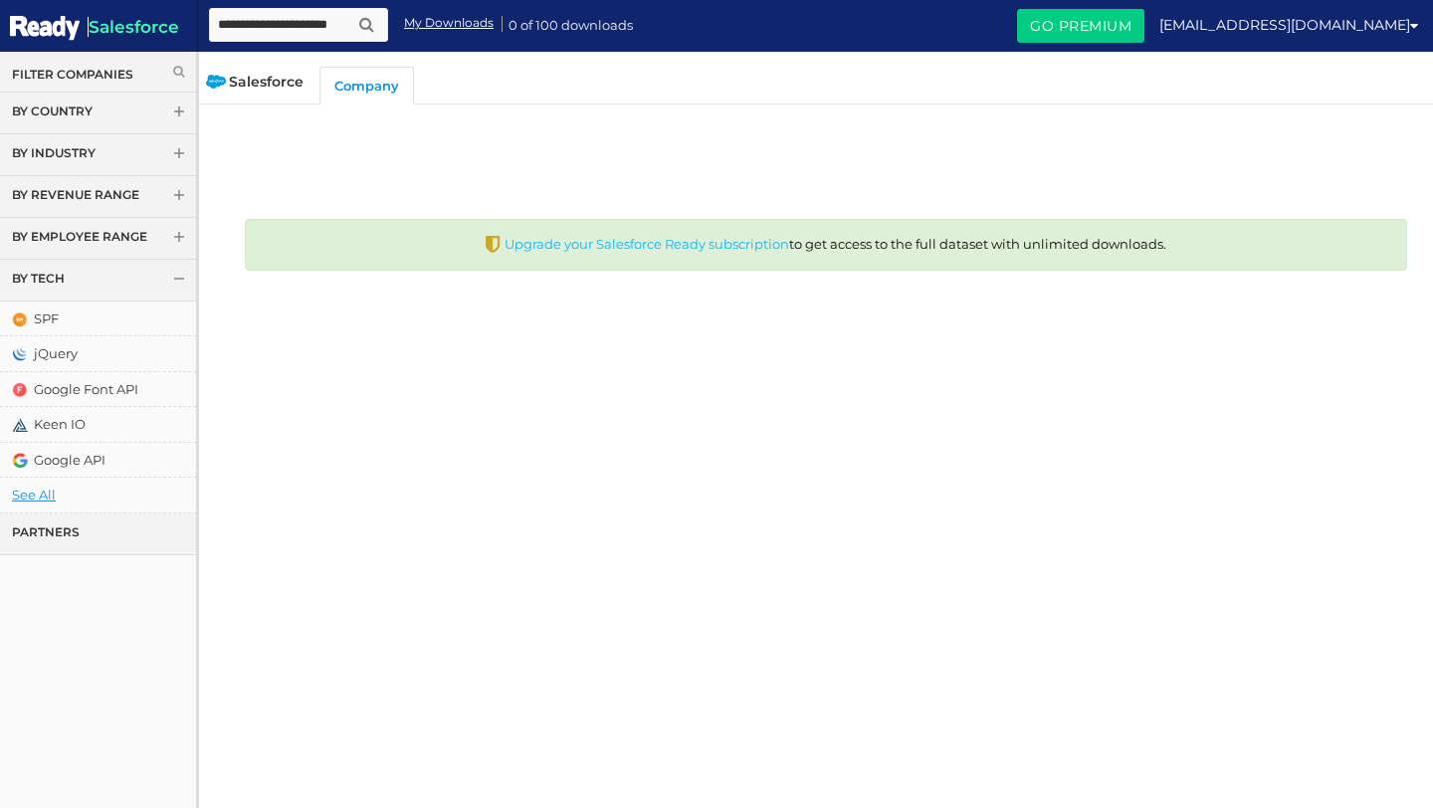
click at [662, 245] on link "Upgrade your Salesforce Ready subscription" at bounding box center [647, 244] width 285 height 16
